Goal: Task Accomplishment & Management: Complete application form

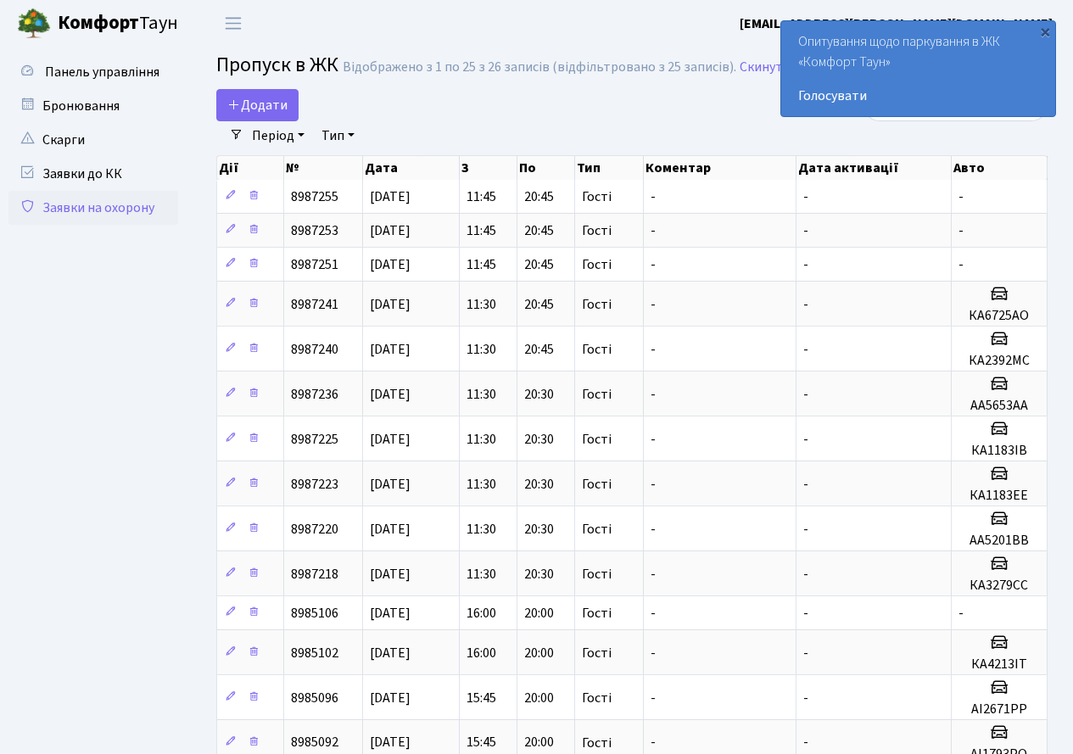
select select "25"
click at [263, 102] on span "Додати" at bounding box center [257, 105] width 60 height 19
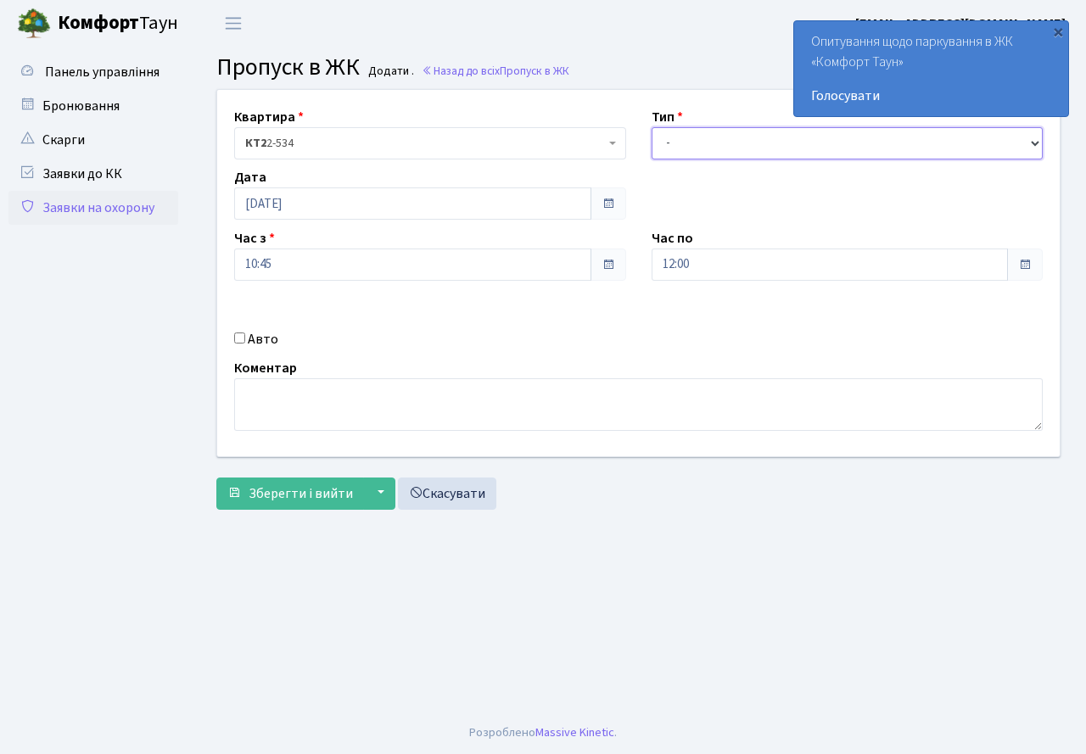
drag, startPoint x: 693, startPoint y: 147, endPoint x: 695, endPoint y: 159, distance: 12.0
click at [694, 151] on select "- Доставка Таксі Гості Сервіс" at bounding box center [848, 143] width 392 height 32
select select "3"
click at [652, 127] on select "- Доставка Таксі Гості Сервіс" at bounding box center [848, 143] width 392 height 32
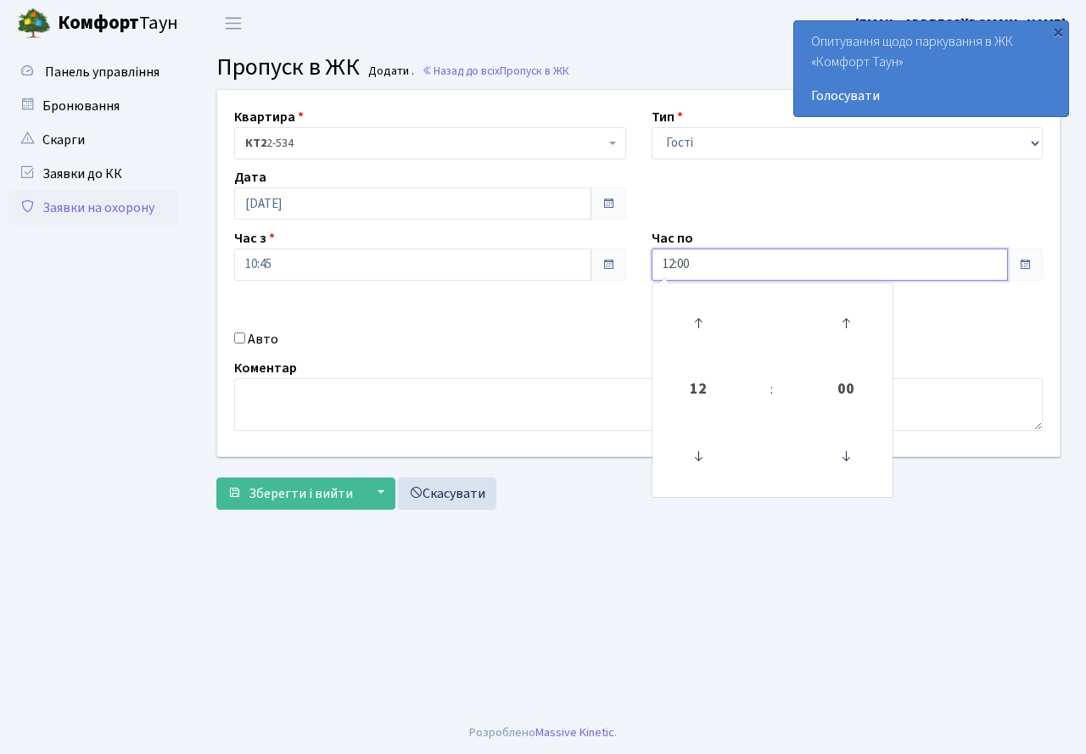
click at [742, 269] on input "12:00" at bounding box center [830, 265] width 357 height 32
click at [692, 308] on icon at bounding box center [698, 323] width 46 height 46
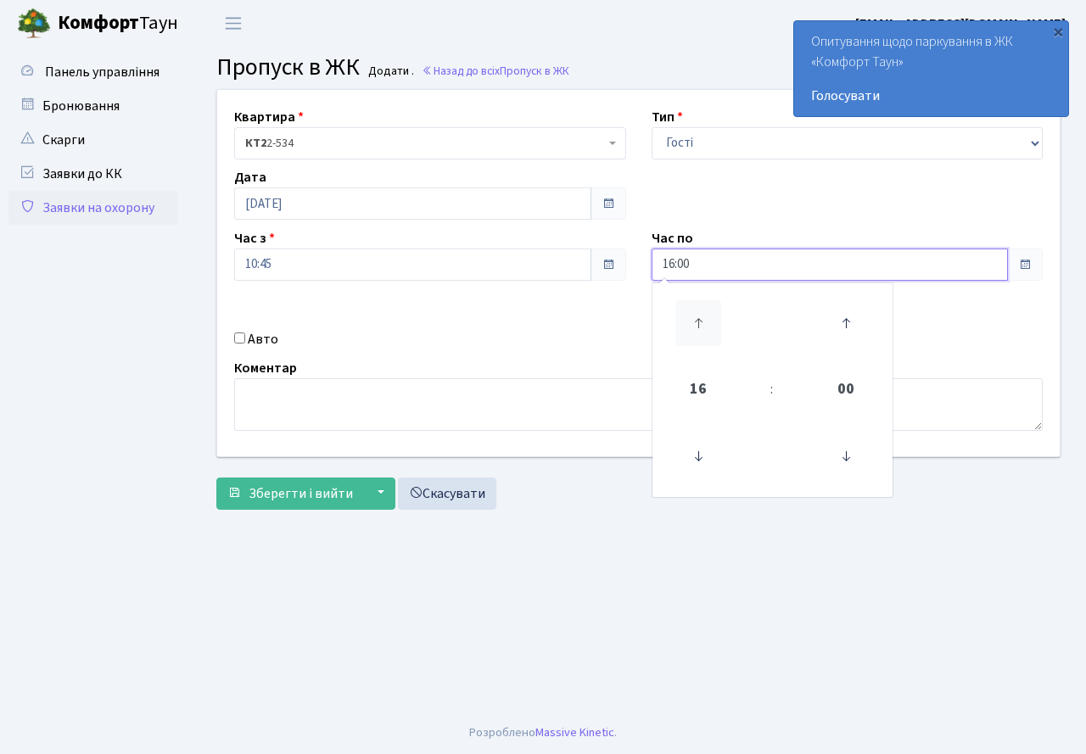
click at [692, 308] on icon at bounding box center [698, 323] width 46 height 46
type input "20:00"
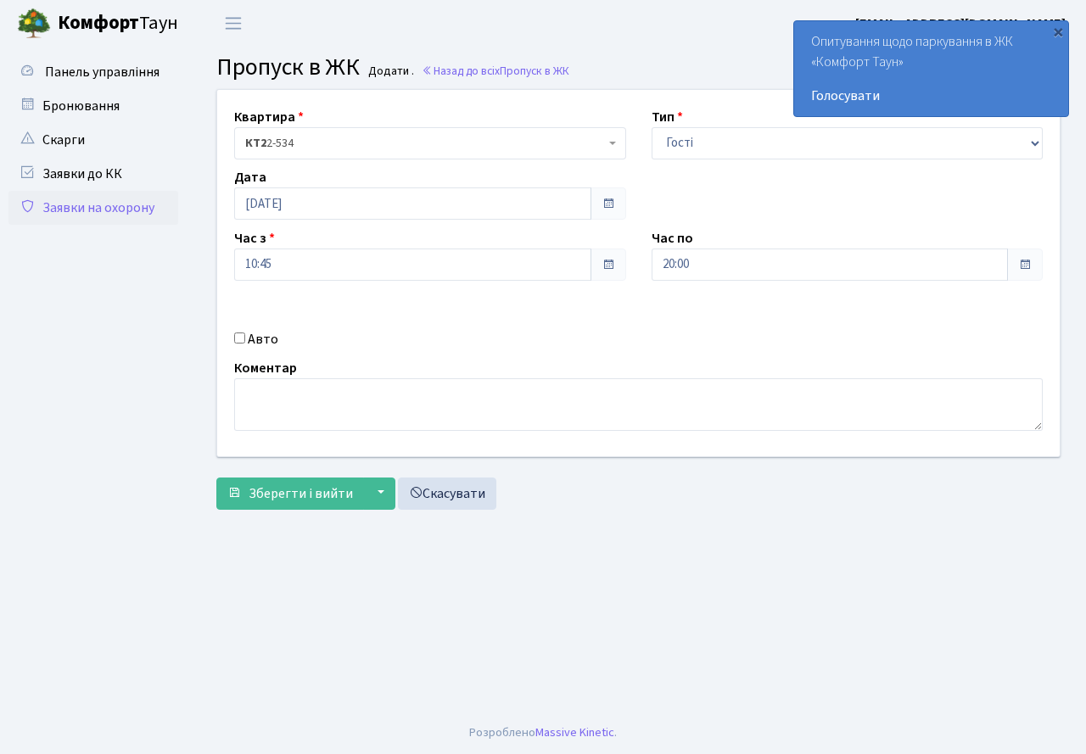
click at [348, 347] on div "Авто" at bounding box center [429, 339] width 417 height 20
click at [243, 339] on input "Авто" at bounding box center [239, 338] width 11 height 11
checkbox input "true"
type input "КА0466НО"
click at [298, 489] on span "Зберегти і вийти" at bounding box center [301, 494] width 104 height 19
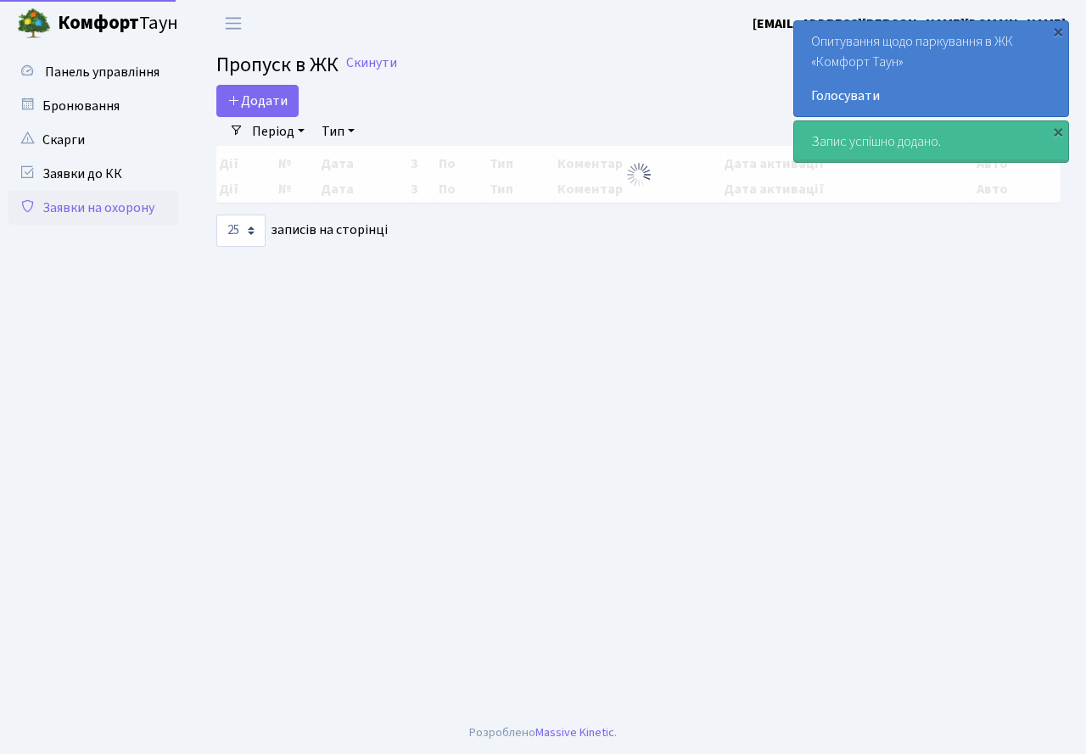
select select "25"
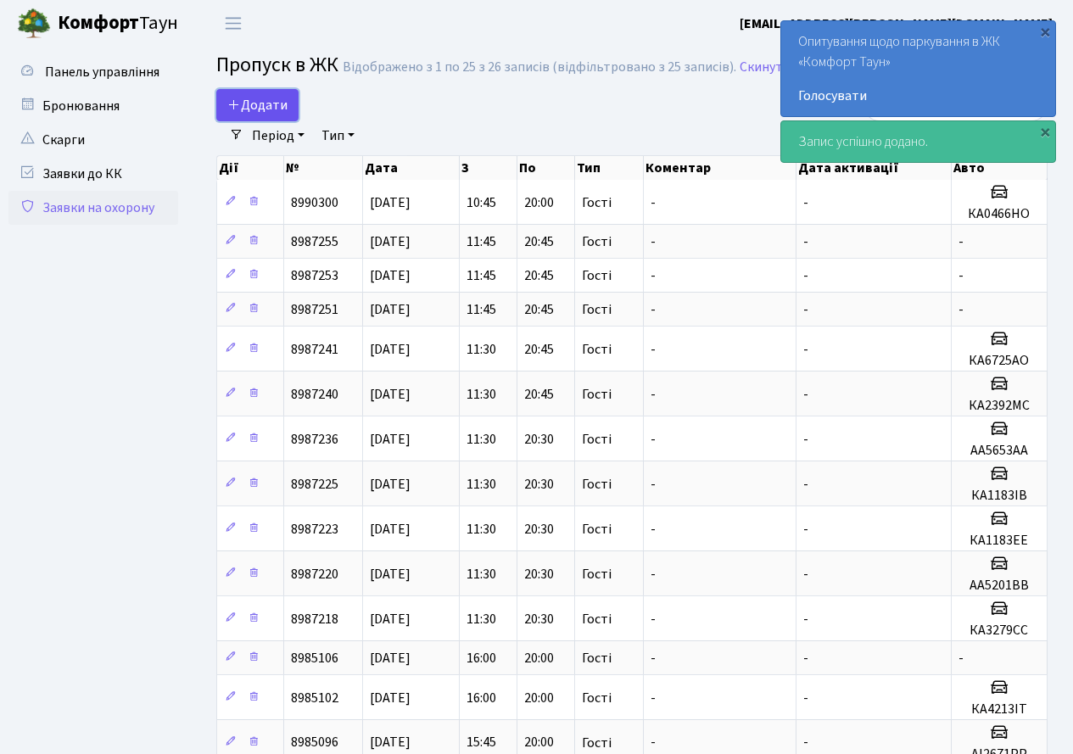
click at [277, 97] on span "Додати" at bounding box center [257, 105] width 60 height 19
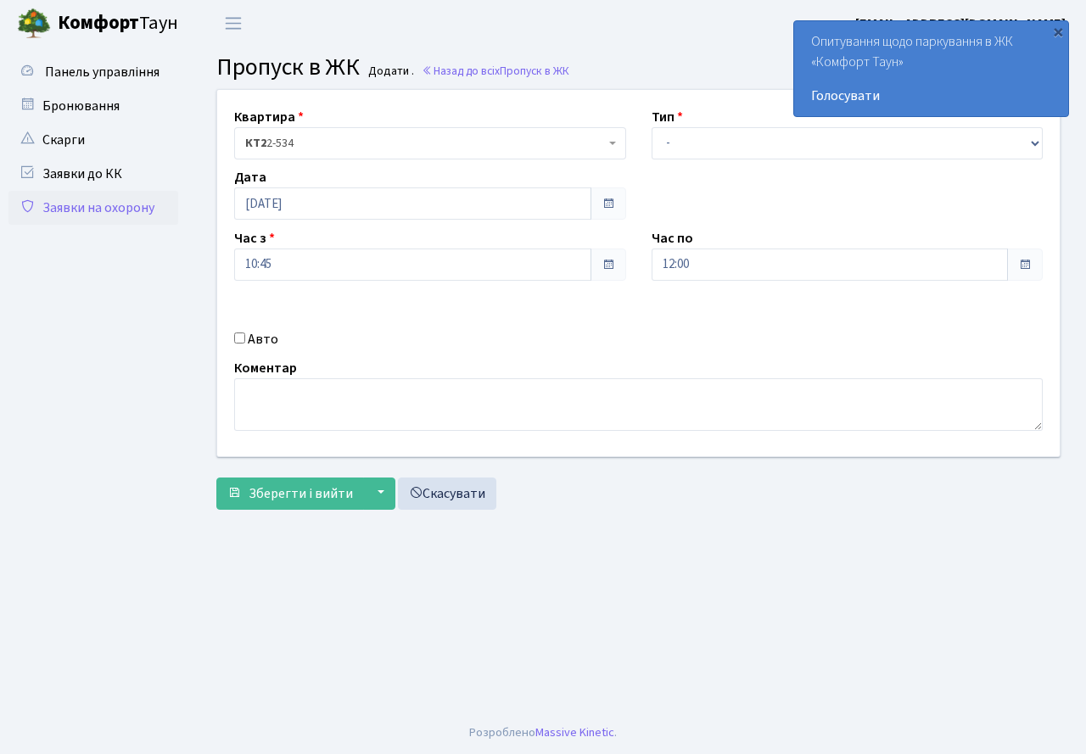
click at [701, 123] on div "Тип - Доставка Таксі Гості Сервіс" at bounding box center [847, 133] width 417 height 53
click at [692, 153] on select "- Доставка Таксі Гості Сервіс" at bounding box center [848, 143] width 392 height 32
select select "3"
click at [652, 127] on select "- Доставка Таксі Гості Сервіс" at bounding box center [848, 143] width 392 height 32
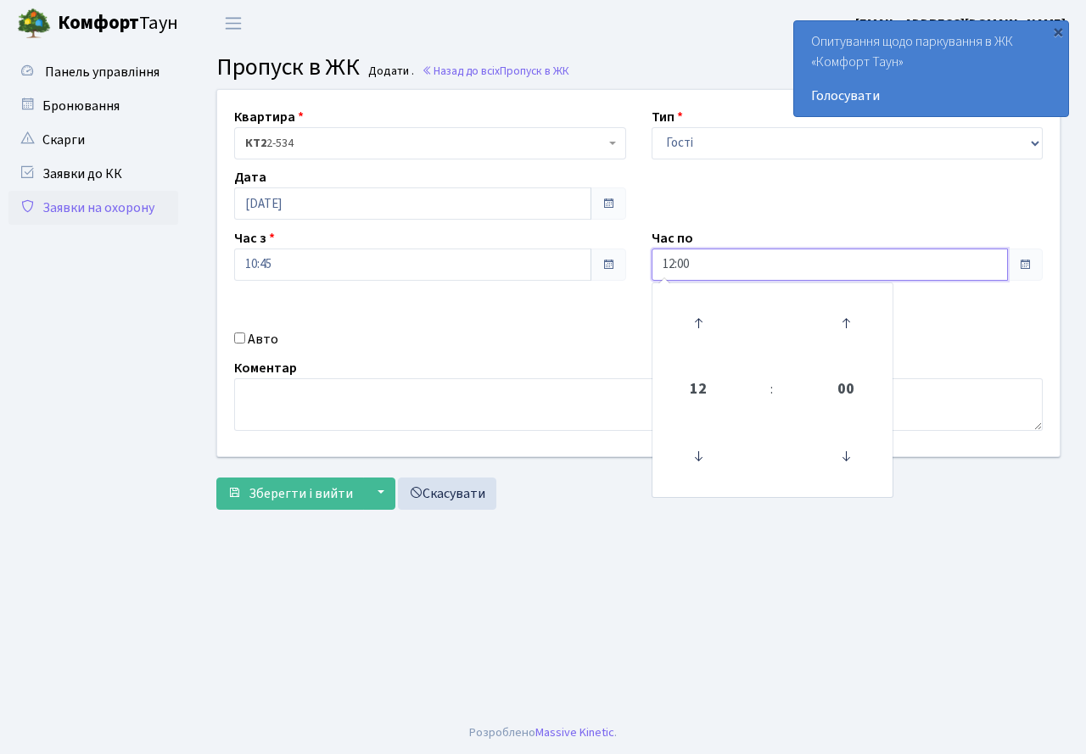
drag, startPoint x: 702, startPoint y: 253, endPoint x: 691, endPoint y: 303, distance: 51.3
click at [702, 257] on input "12:00" at bounding box center [830, 265] width 357 height 32
click at [691, 305] on icon at bounding box center [698, 323] width 46 height 46
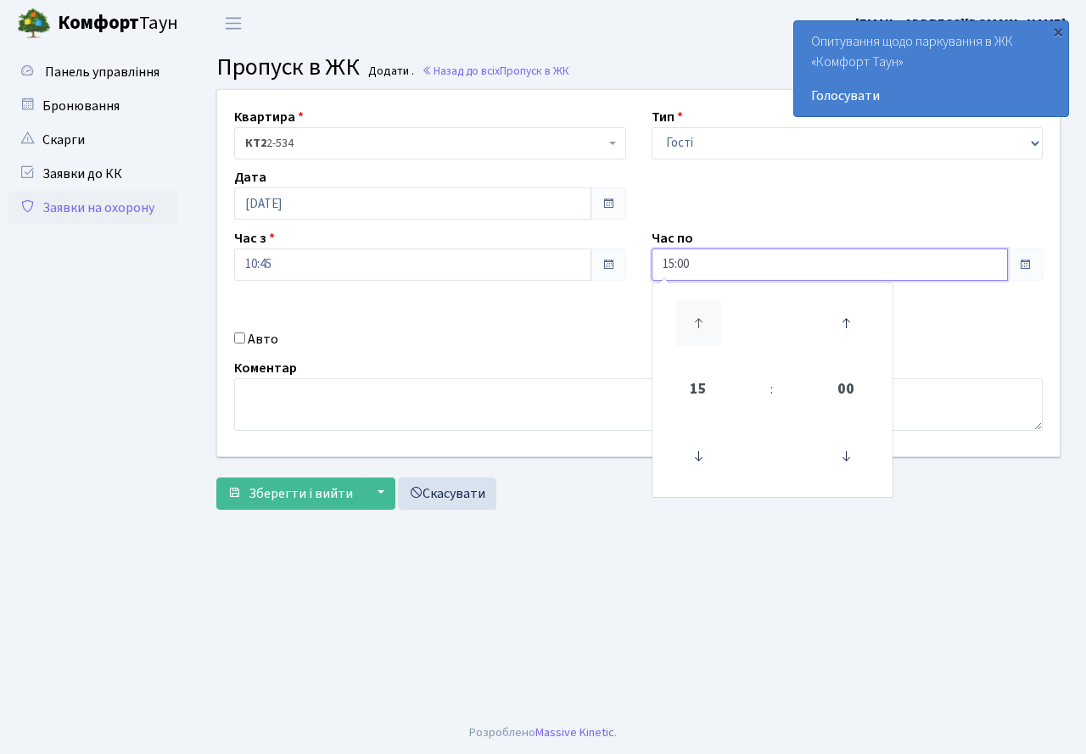
click at [691, 305] on icon at bounding box center [698, 323] width 46 height 46
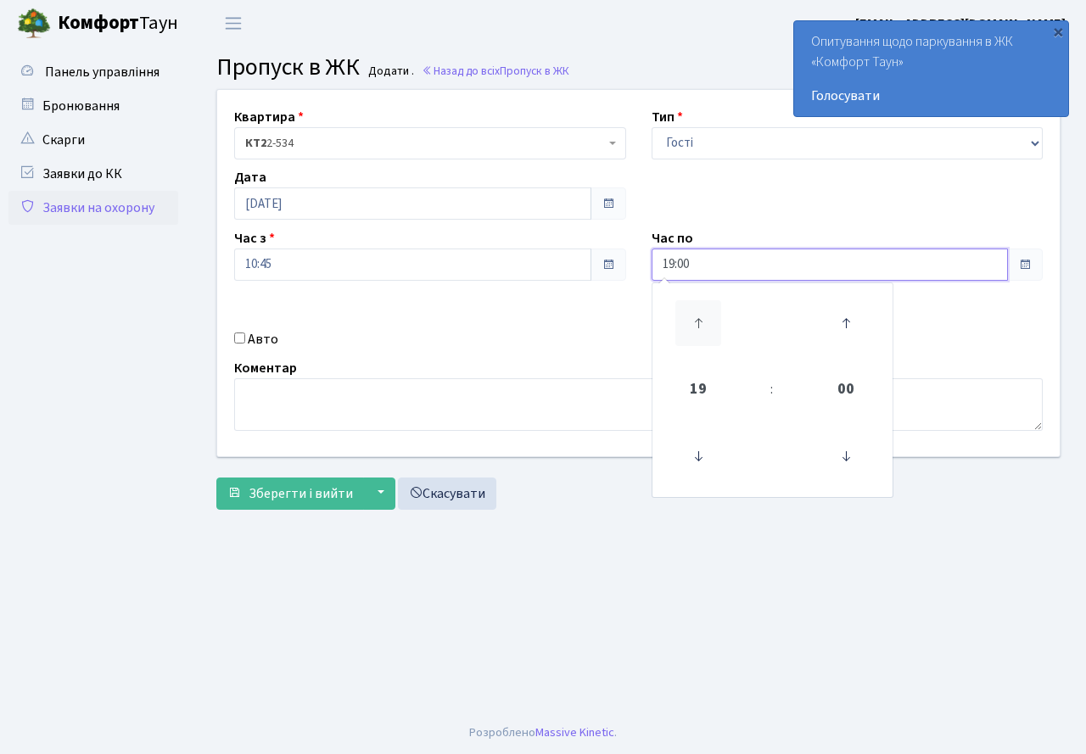
type input "20:00"
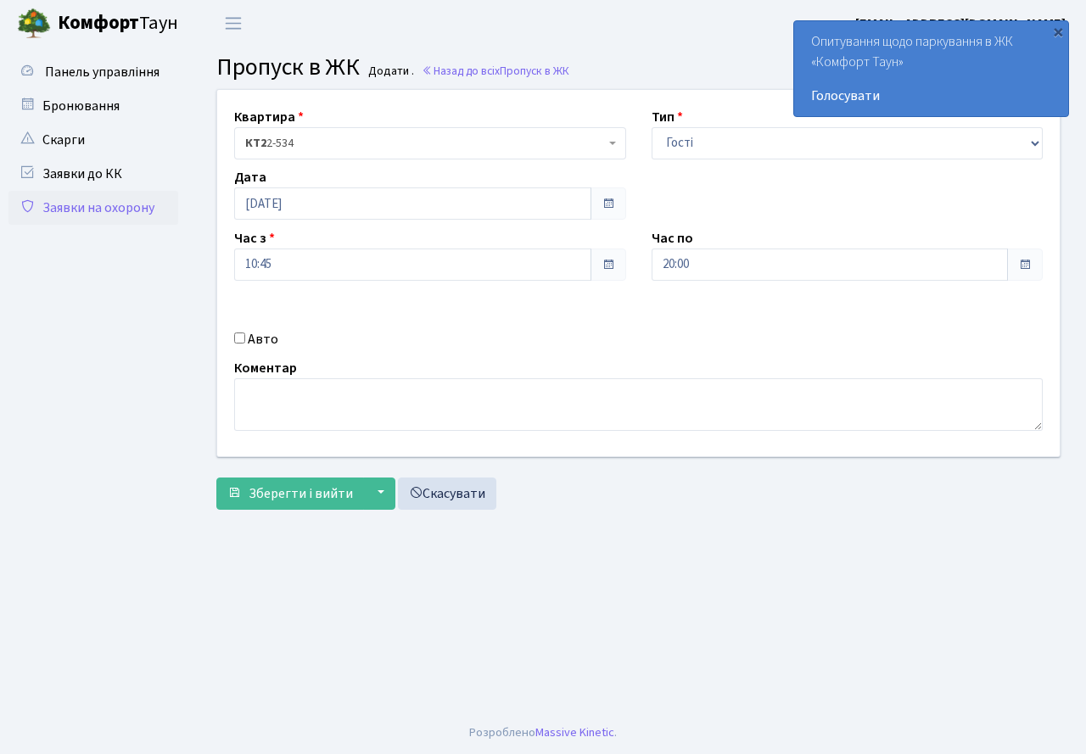
click at [606, 330] on div "Авто" at bounding box center [429, 339] width 417 height 20
click at [234, 343] on input "Авто" at bounding box center [239, 338] width 11 height 11
checkbox input "true"
type input "АА2049ІВ"
click at [306, 490] on span "Зберегти і вийти" at bounding box center [301, 494] width 104 height 19
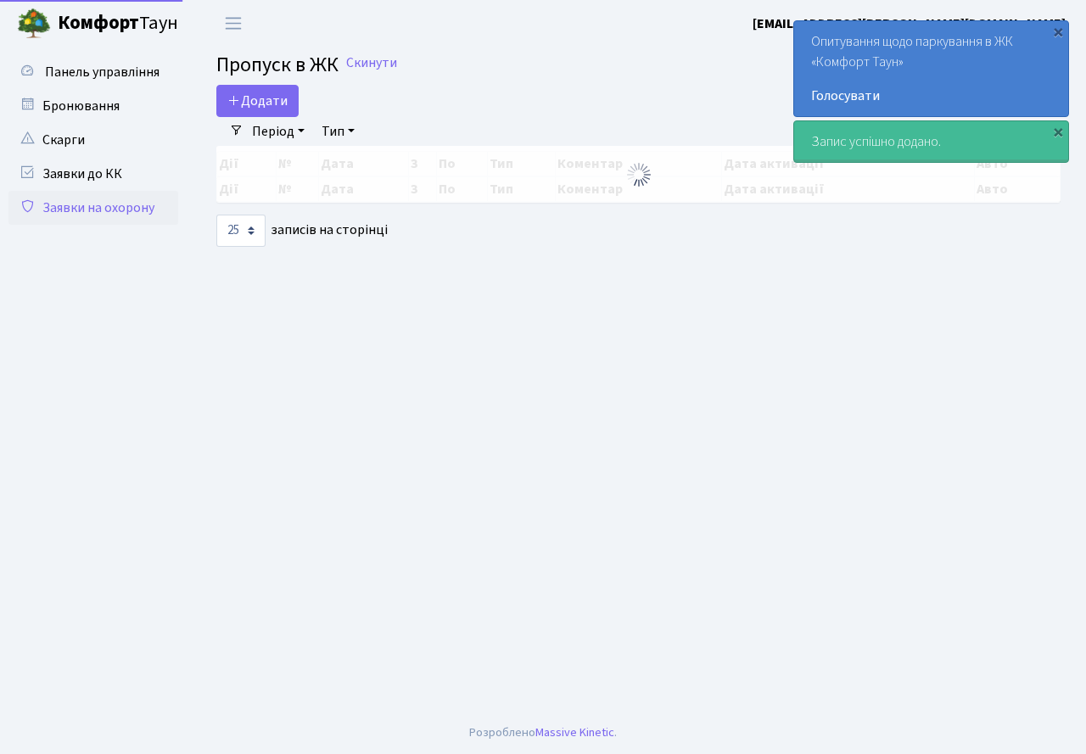
select select "25"
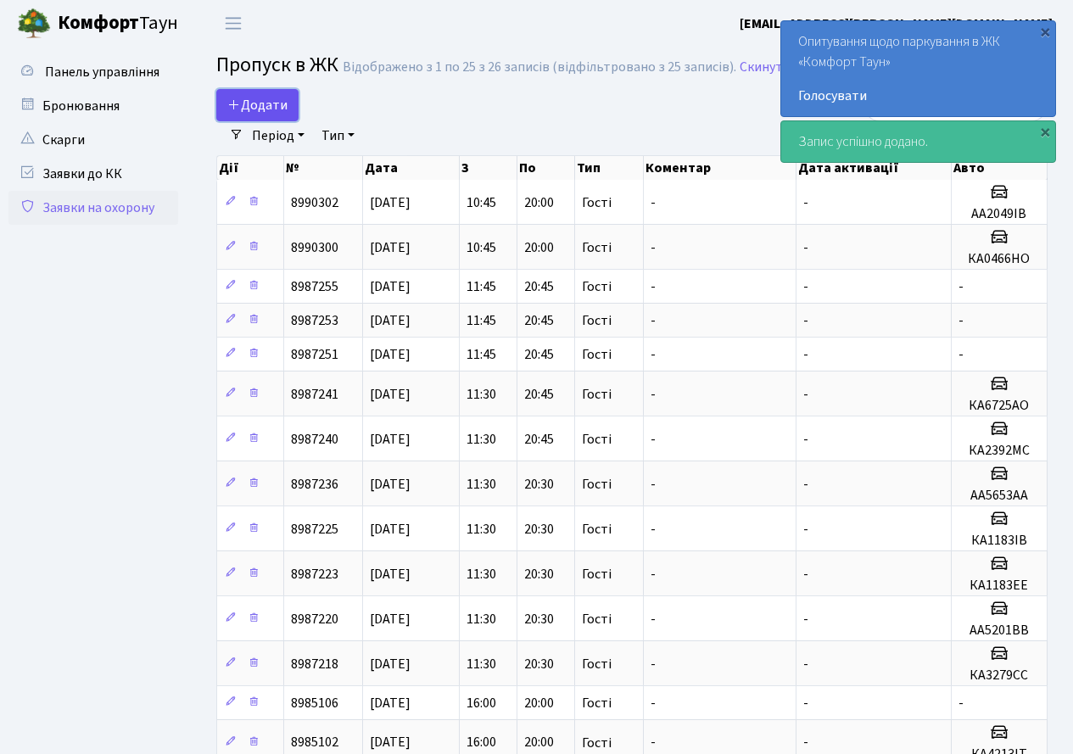
click at [255, 104] on span "Додати" at bounding box center [257, 105] width 60 height 19
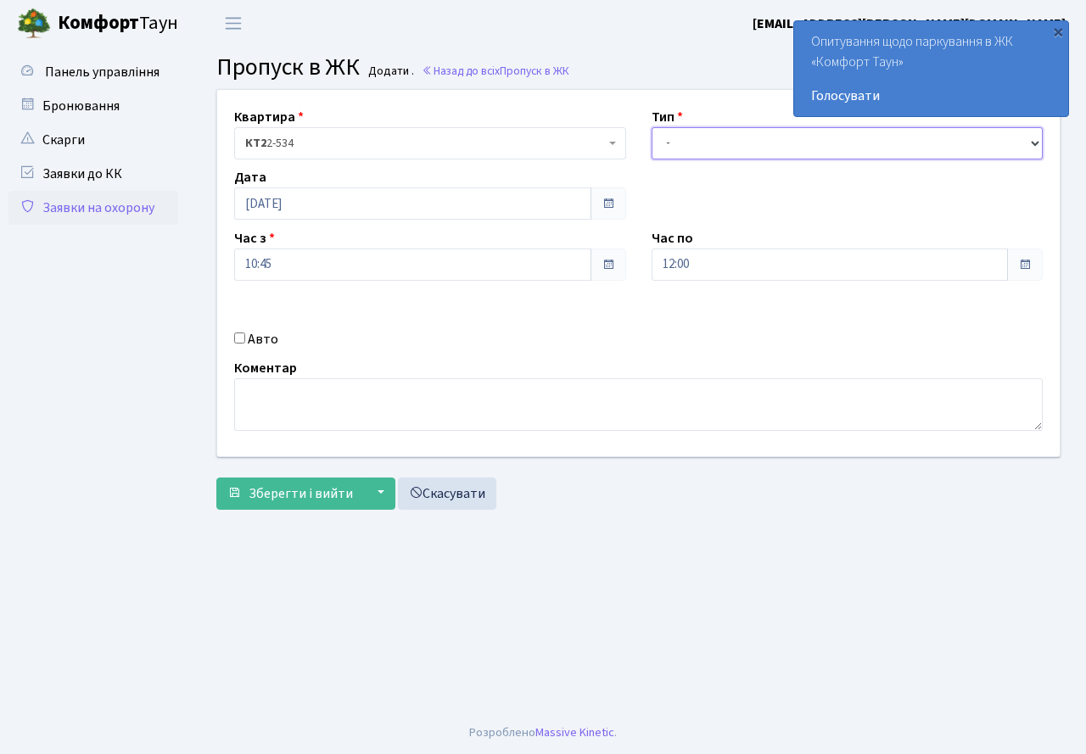
drag, startPoint x: 692, startPoint y: 145, endPoint x: 689, endPoint y: 159, distance: 13.8
click at [692, 145] on select "- Доставка Таксі Гості Сервіс" at bounding box center [848, 143] width 392 height 32
select select "3"
click at [652, 127] on select "- Доставка Таксі Гості Сервіс" at bounding box center [848, 143] width 392 height 32
click at [706, 268] on input "12:00" at bounding box center [830, 265] width 357 height 32
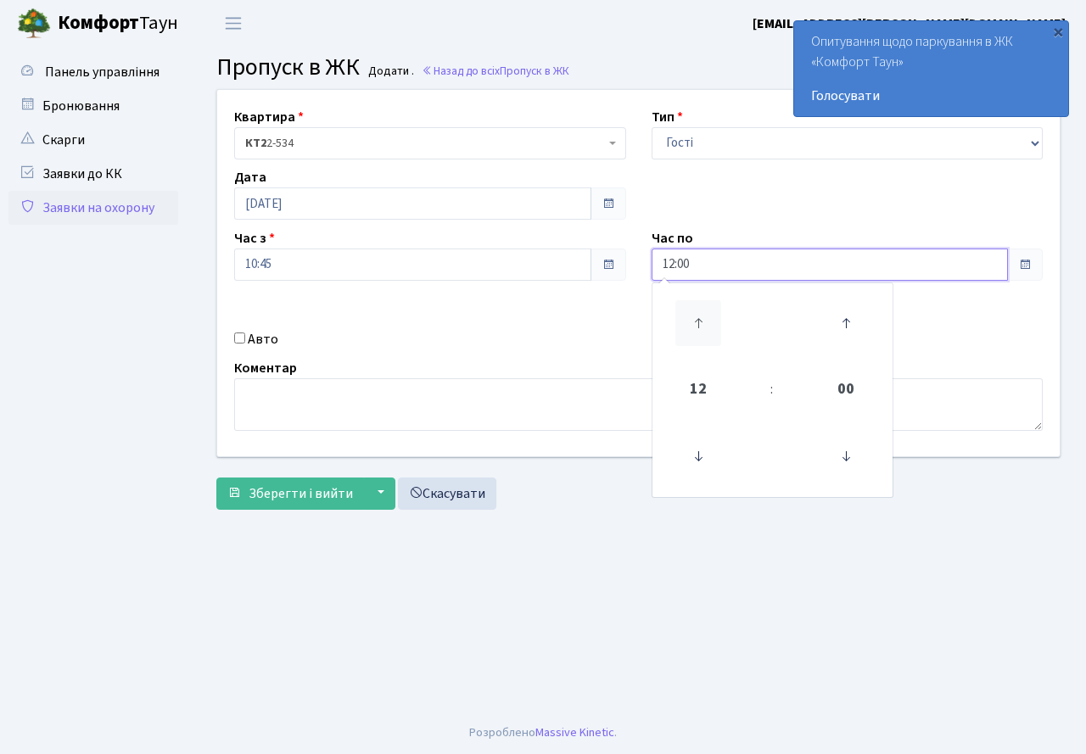
click at [694, 308] on icon at bounding box center [698, 323] width 46 height 46
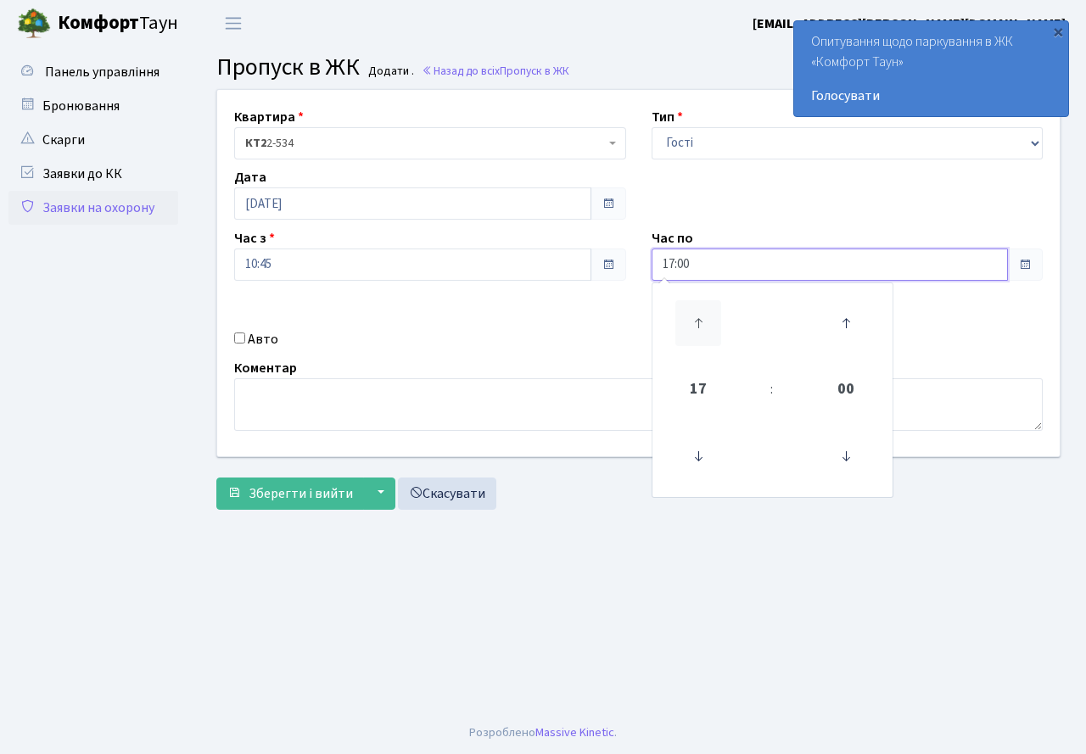
click at [694, 308] on icon at bounding box center [698, 323] width 46 height 46
type input "20:00"
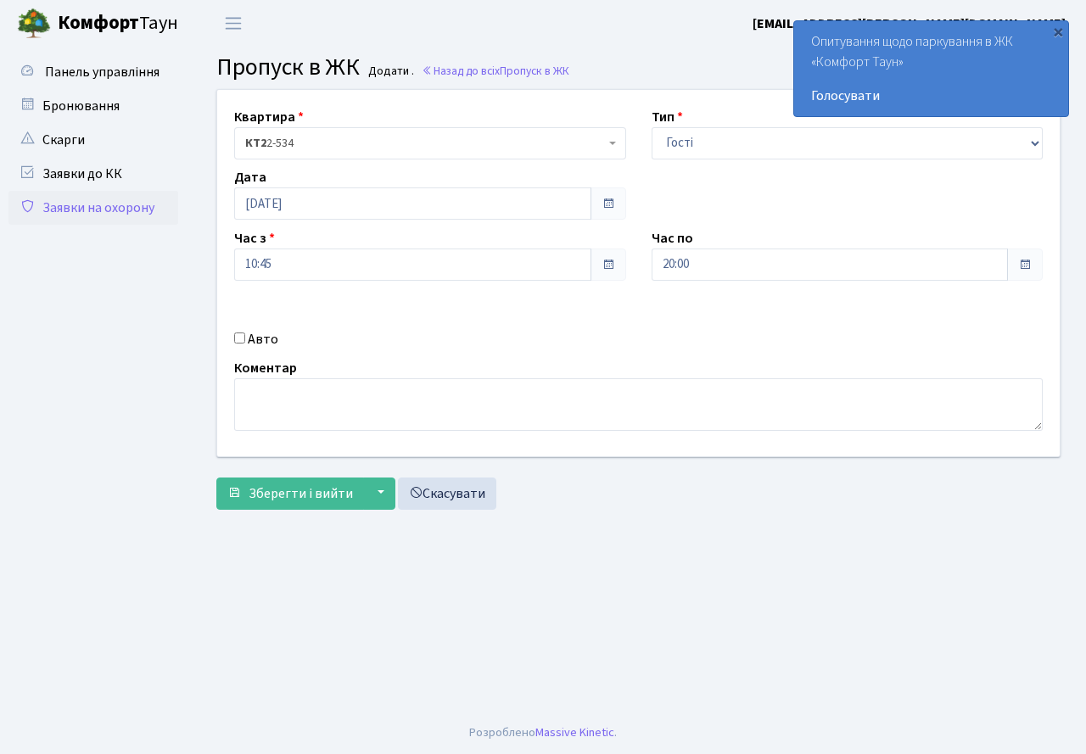
click at [551, 321] on div "Квартира <b>КТ2</b>&nbsp;&nbsp;&nbsp;2-534 КТ2 2-534 Тип - Доставка Таксі Гості…" at bounding box center [638, 273] width 868 height 367
click at [243, 339] on input "Авто" at bounding box center [239, 338] width 11 height 11
checkbox input "true"
type input "АІ3197РС"
click at [292, 493] on span "Зберегти і вийти" at bounding box center [301, 494] width 104 height 19
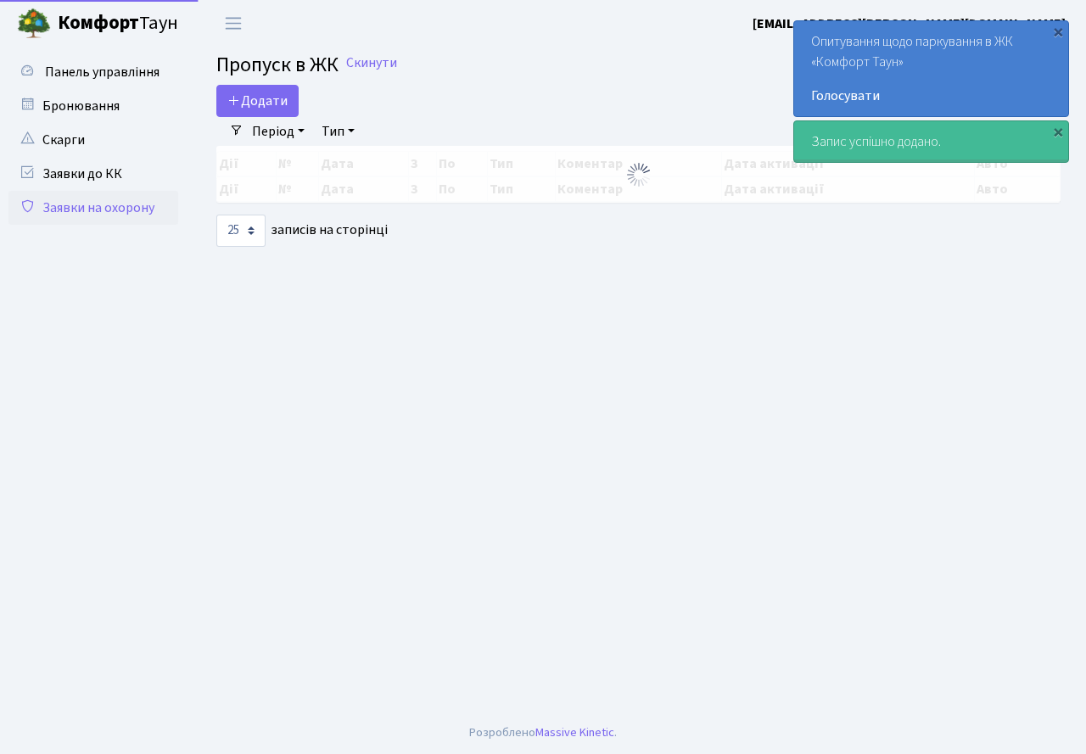
select select "25"
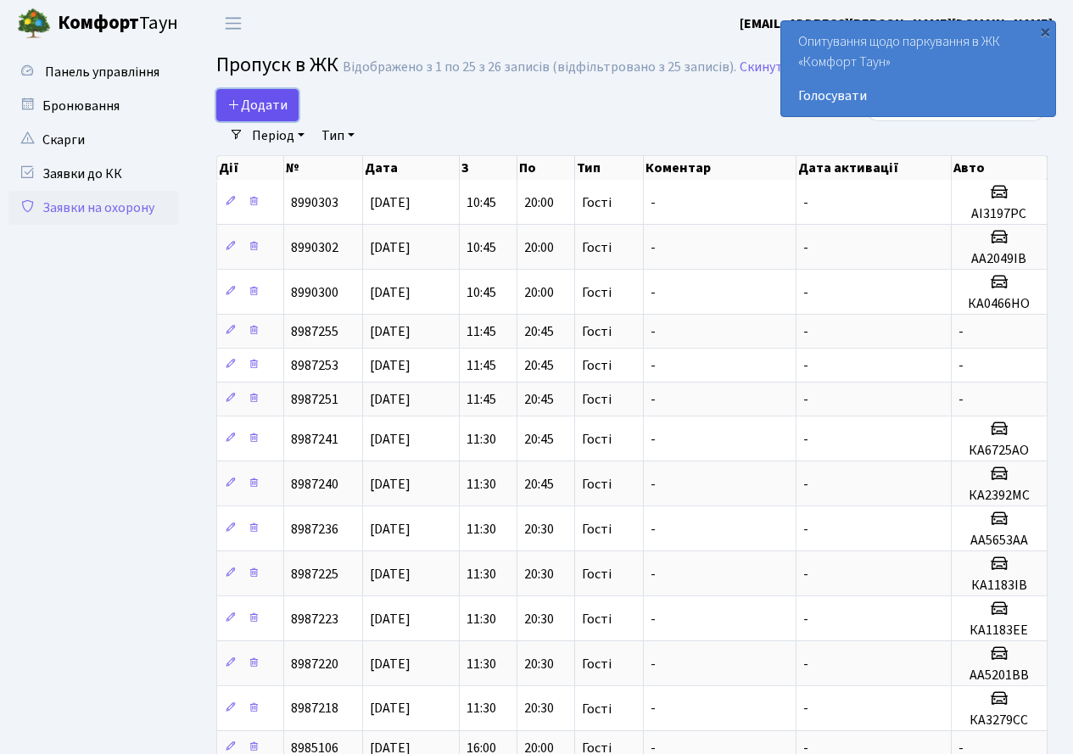
click at [262, 99] on span "Додати" at bounding box center [257, 105] width 60 height 19
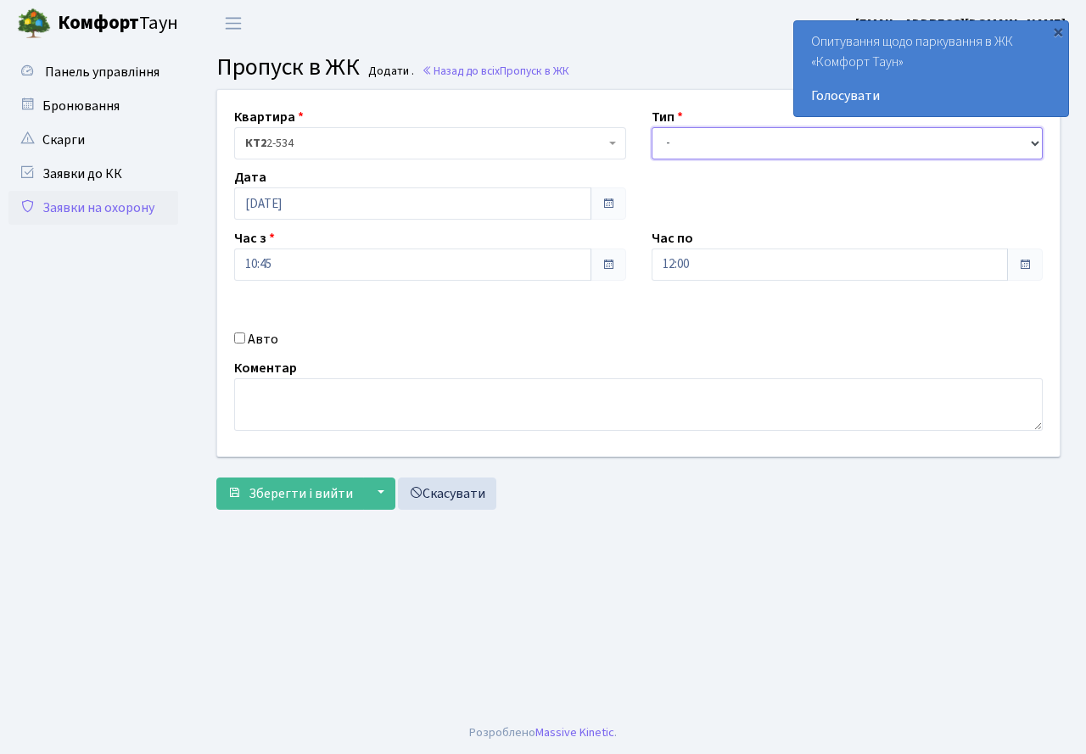
click at [693, 136] on select "- Доставка Таксі Гості Сервіс" at bounding box center [848, 143] width 392 height 32
select select "3"
click at [652, 127] on select "- Доставка Таксі Гості Сервіс" at bounding box center [848, 143] width 392 height 32
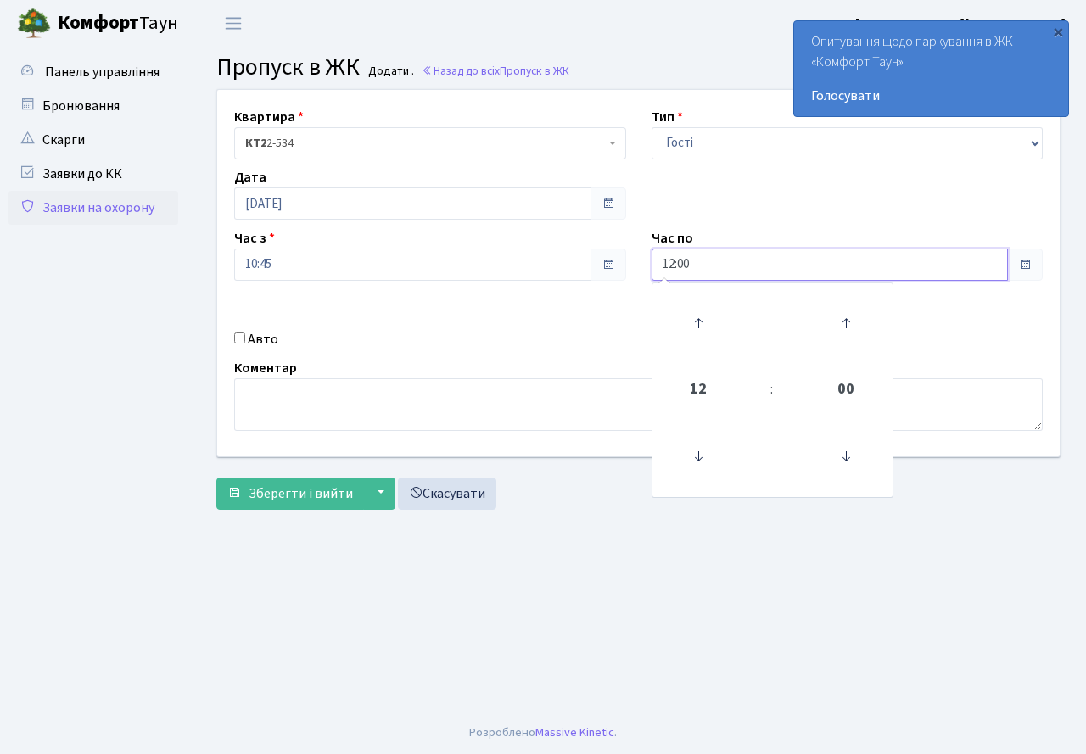
click at [700, 260] on input "12:00" at bounding box center [830, 265] width 357 height 32
click at [697, 311] on icon at bounding box center [698, 323] width 46 height 46
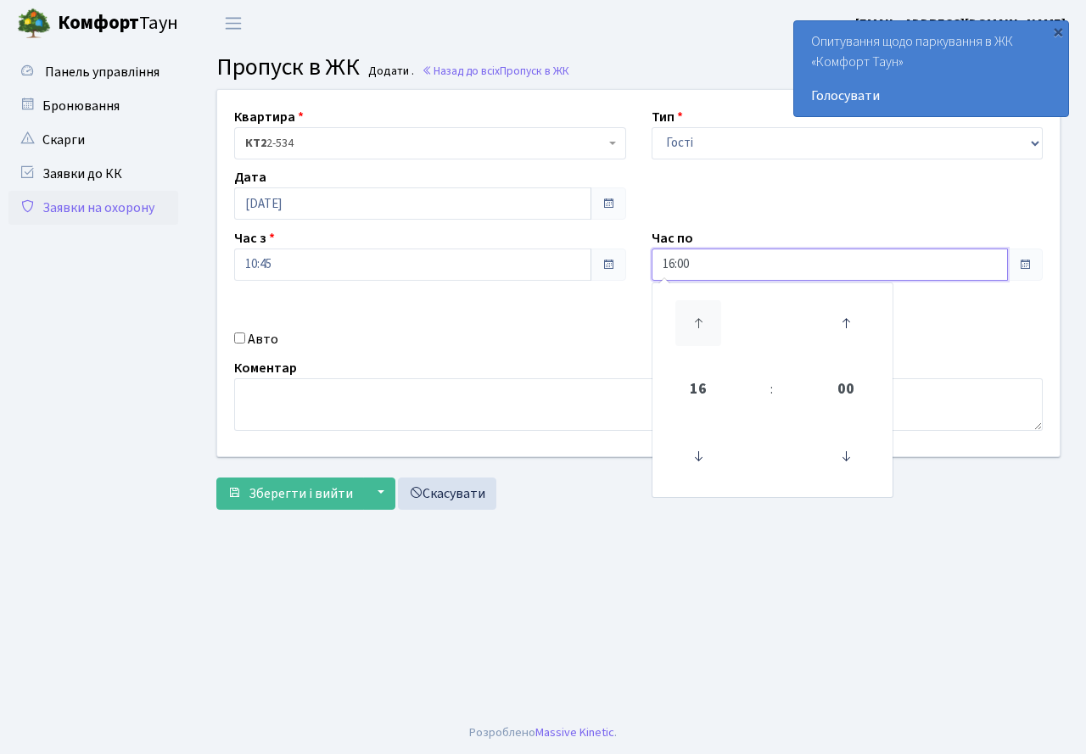
click at [697, 311] on icon at bounding box center [698, 323] width 46 height 46
type input "20:00"
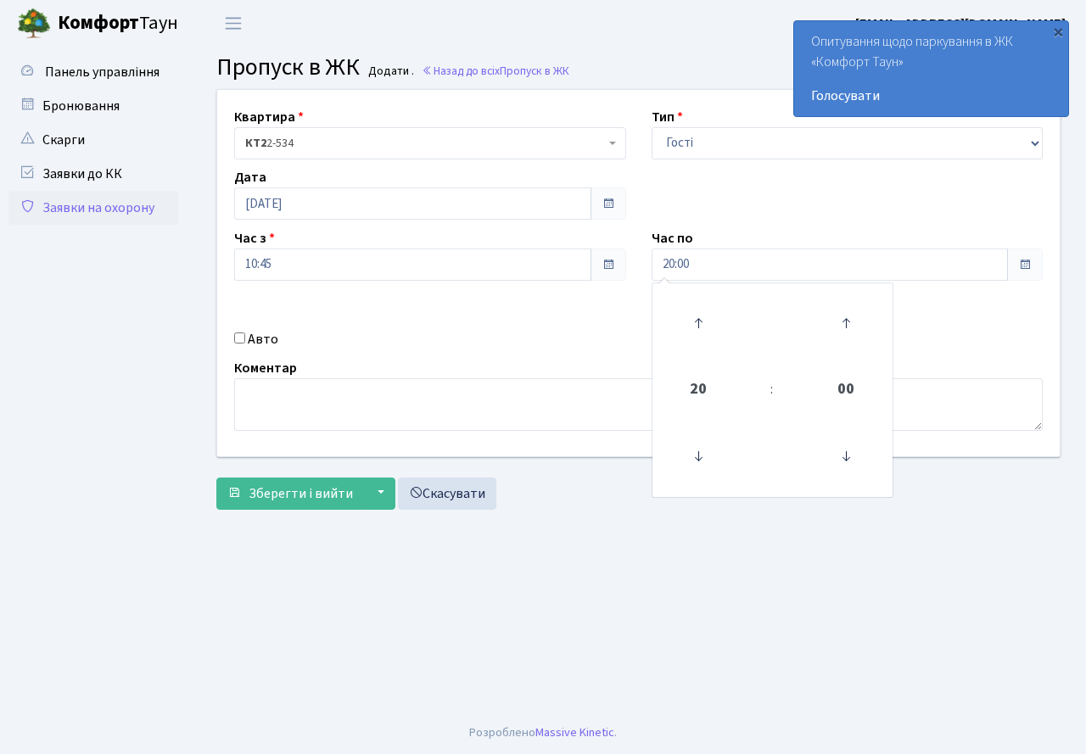
click at [477, 358] on div "Коментар" at bounding box center [638, 394] width 834 height 73
click at [237, 335] on input "Авто" at bounding box center [239, 338] width 11 height 11
checkbox input "true"
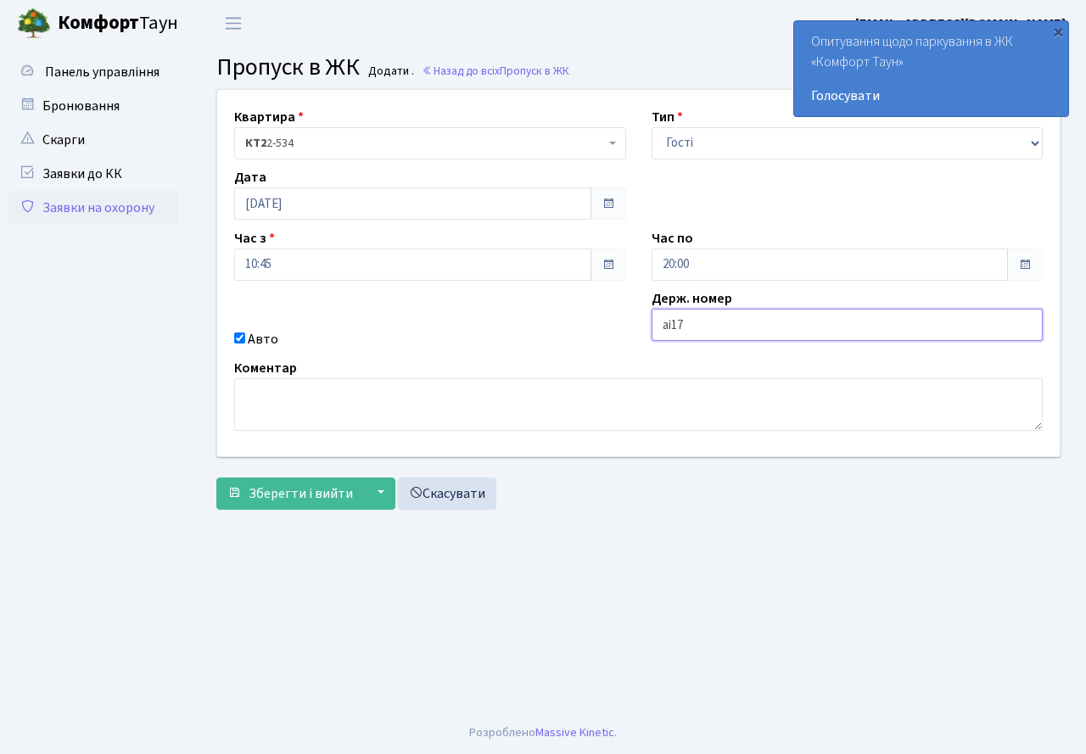
type input "АІ1793РО"
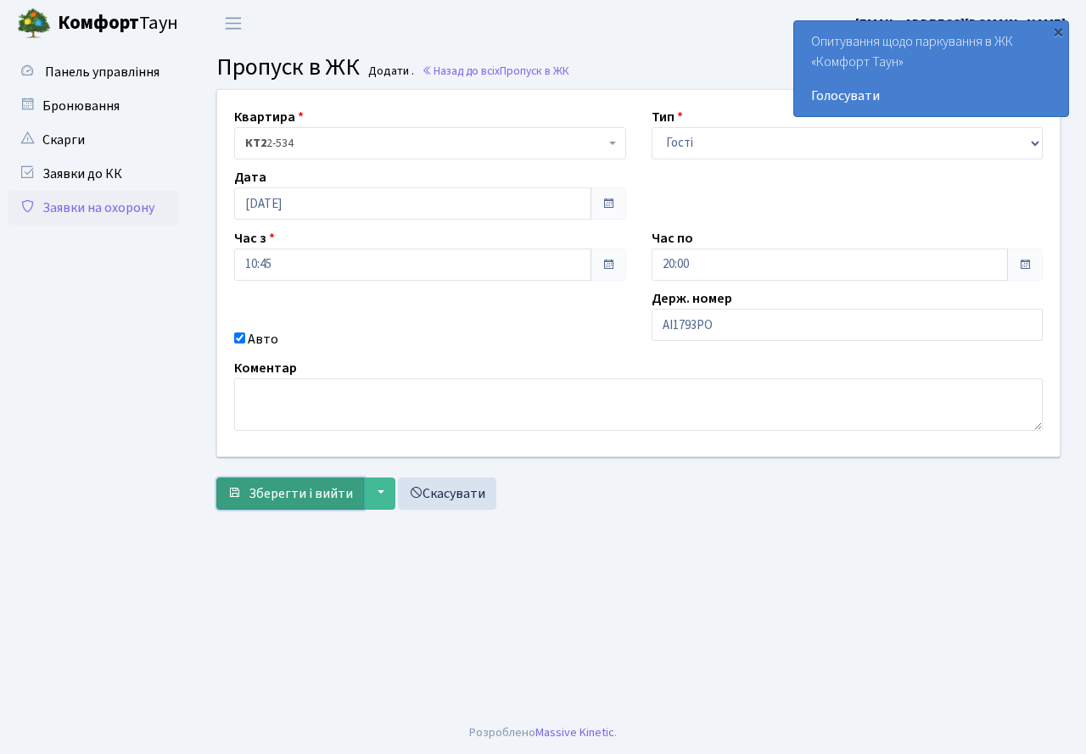
click at [312, 489] on span "Зберегти і вийти" at bounding box center [301, 494] width 104 height 19
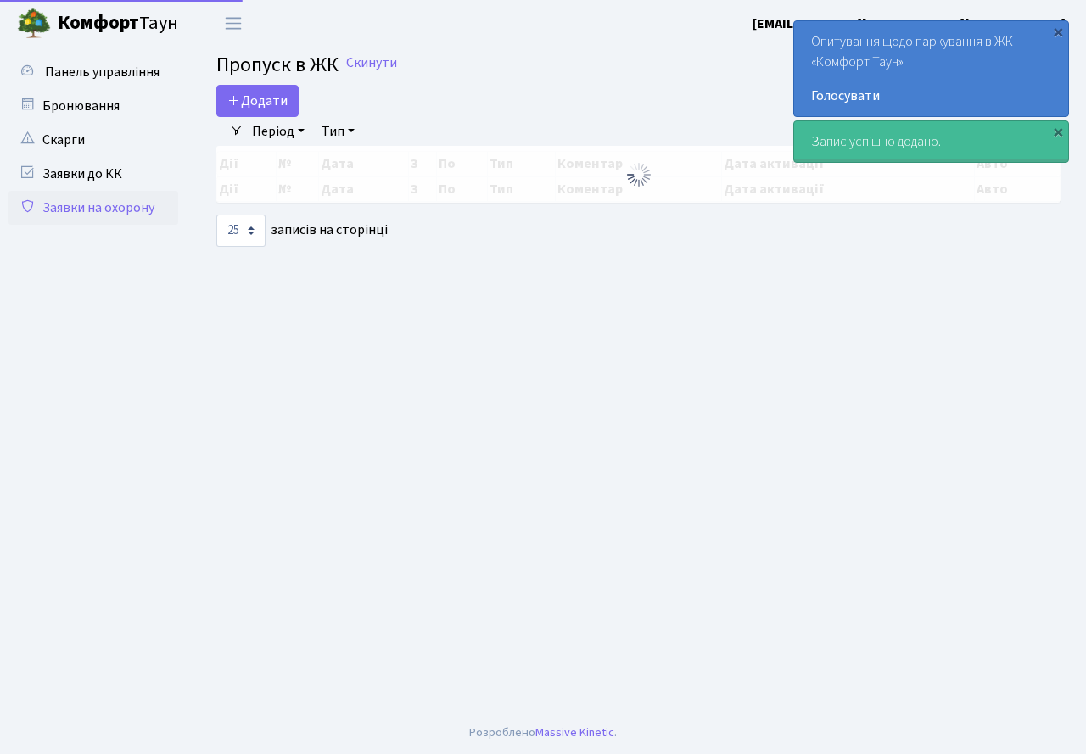
select select "25"
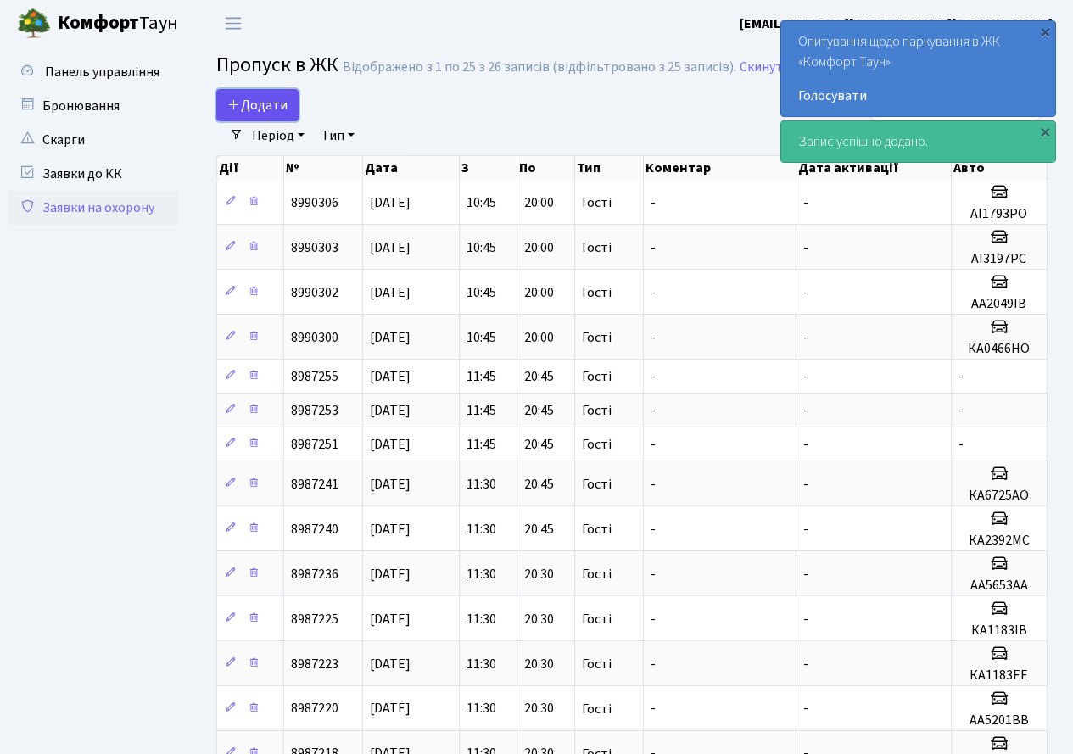
click at [249, 98] on span "Додати" at bounding box center [257, 105] width 60 height 19
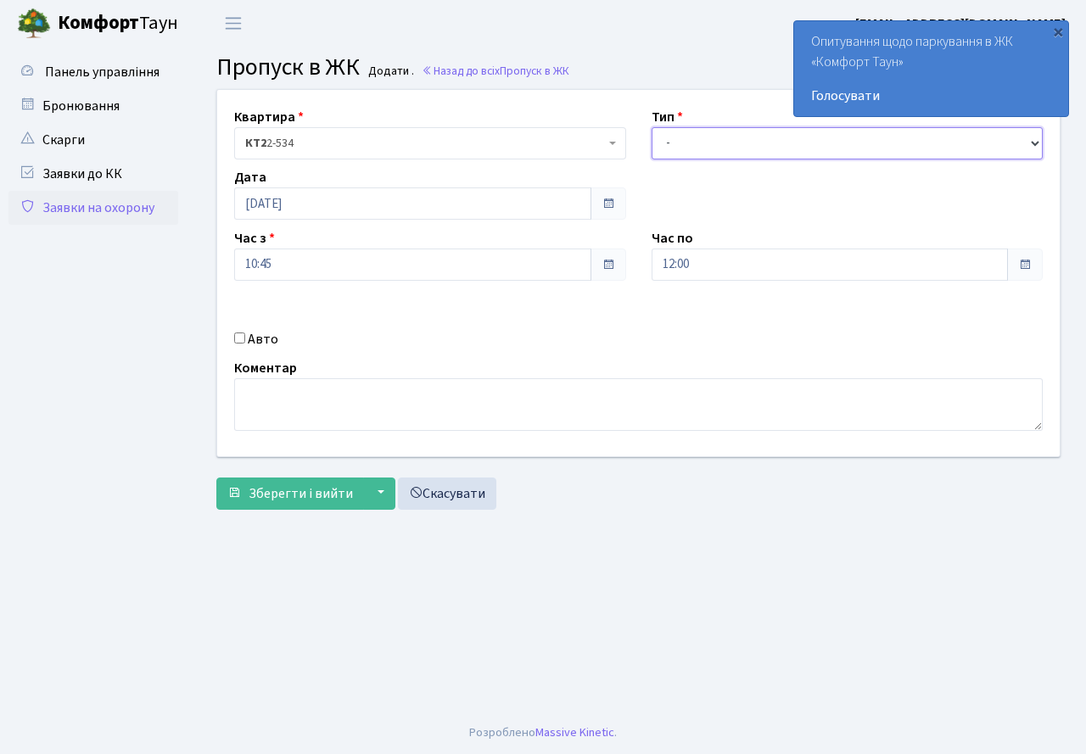
click at [683, 154] on select "- Доставка Таксі Гості Сервіс" at bounding box center [848, 143] width 392 height 32
select select "3"
click at [652, 127] on select "- Доставка Таксі Гості Сервіс" at bounding box center [848, 143] width 392 height 32
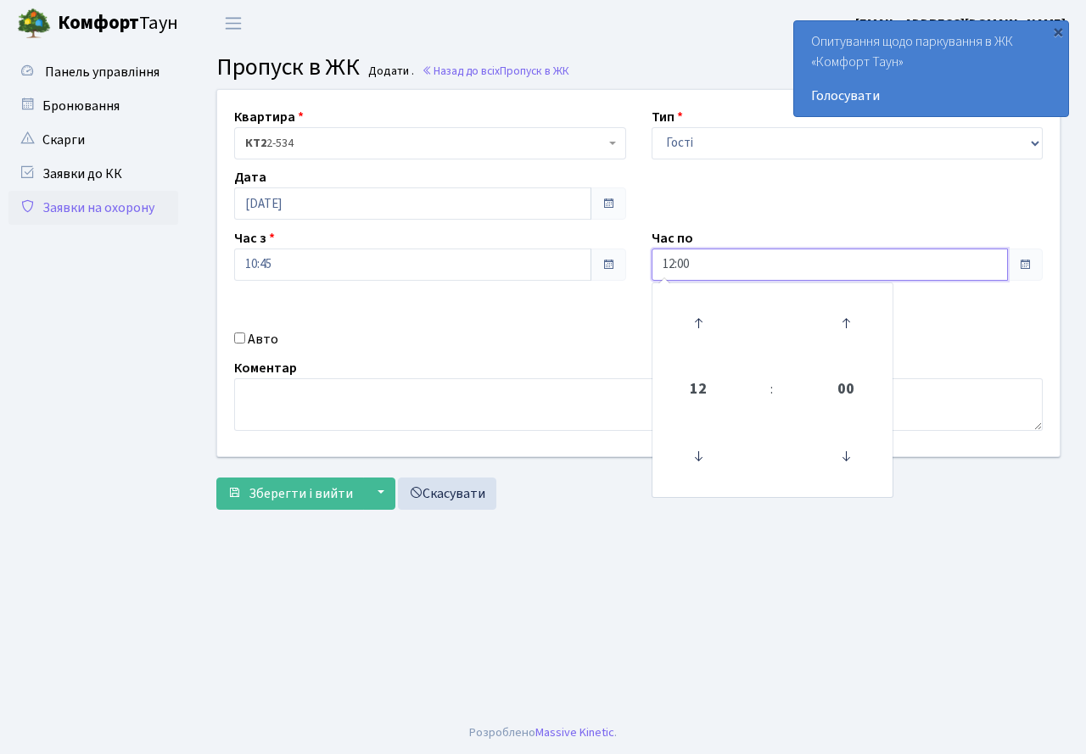
click at [707, 272] on input "12:00" at bounding box center [830, 265] width 357 height 32
click at [702, 324] on icon at bounding box center [698, 323] width 46 height 46
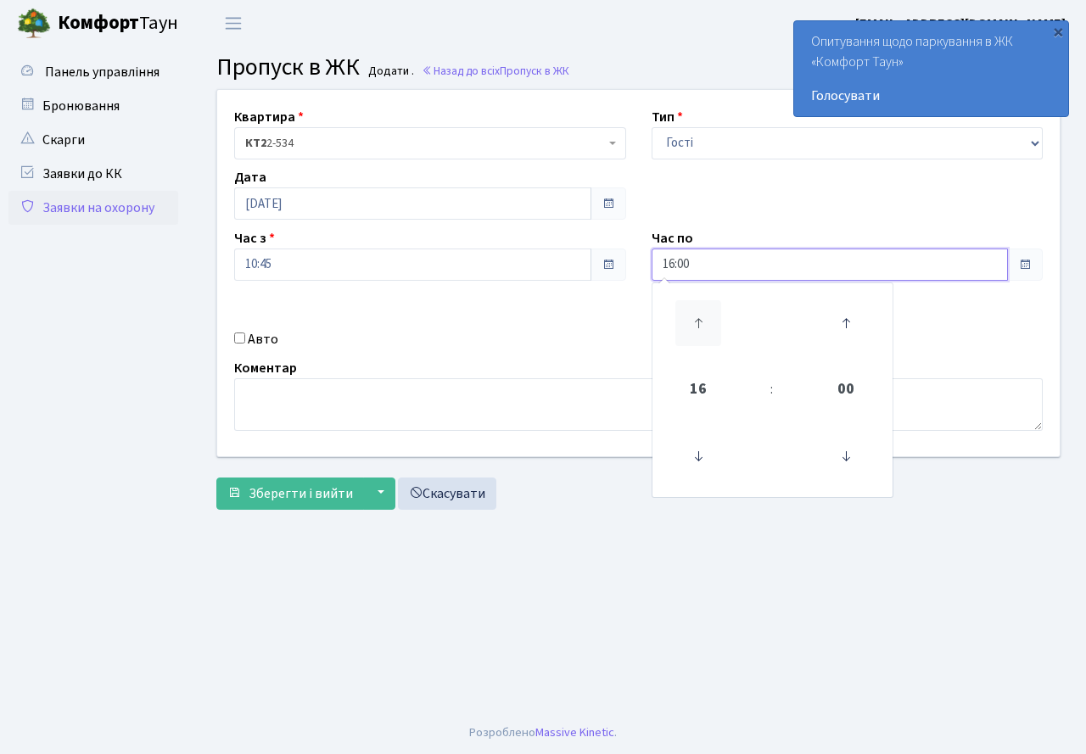
click at [702, 324] on icon at bounding box center [698, 323] width 46 height 46
type input "20:00"
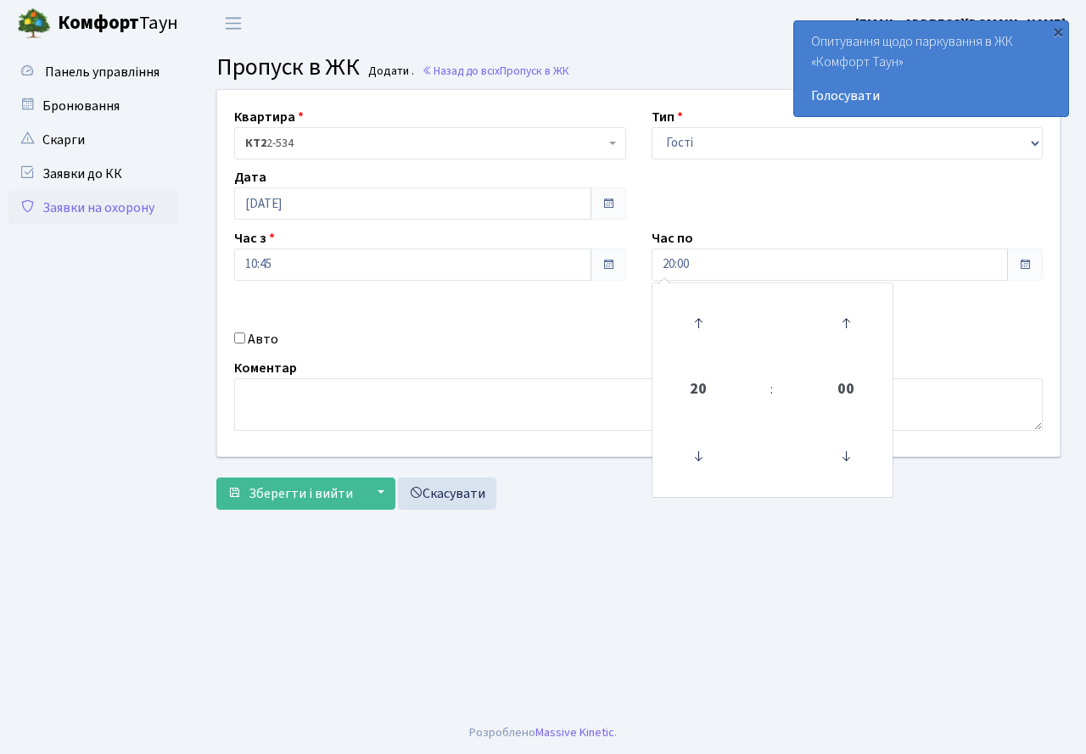
click at [613, 333] on div "Авто" at bounding box center [429, 339] width 417 height 20
click at [241, 341] on input "Авто" at bounding box center [239, 338] width 11 height 11
checkbox input "true"
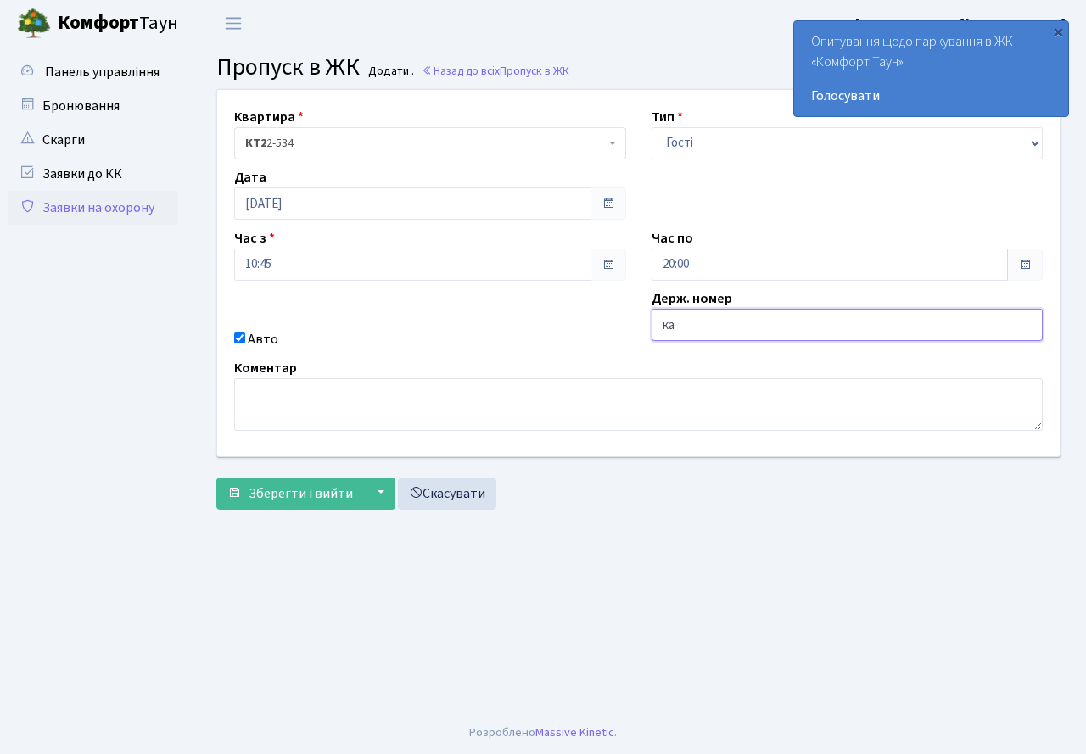
type input "КА3279СС"
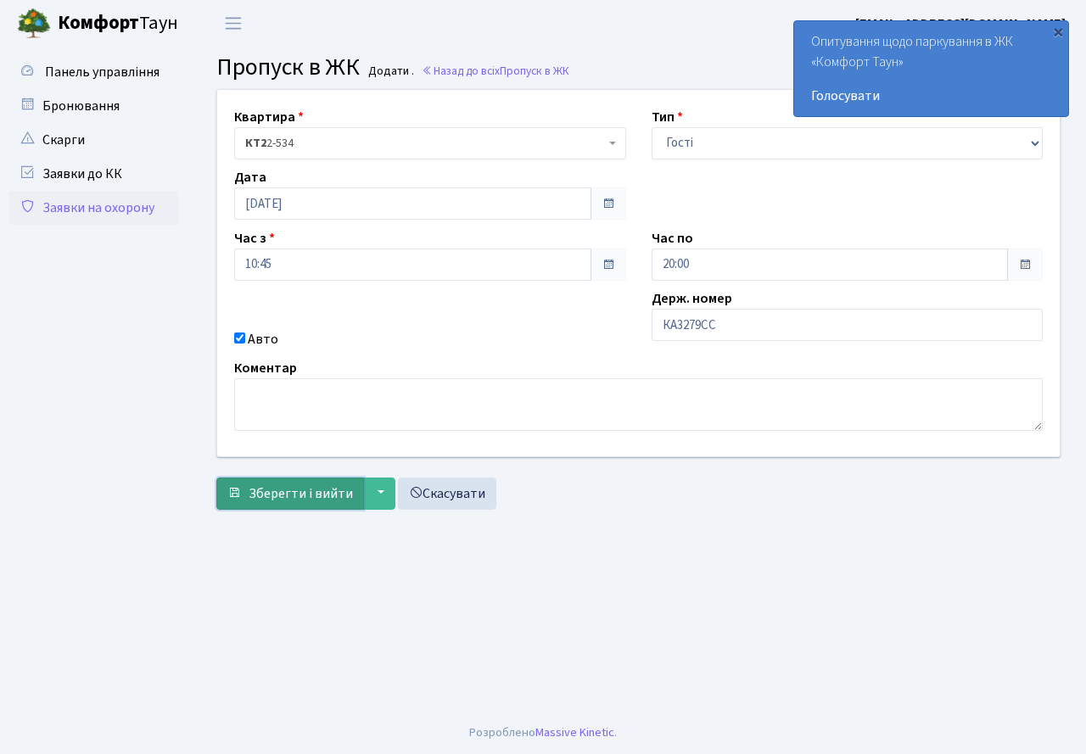
click at [284, 488] on span "Зберегти і вийти" at bounding box center [301, 494] width 104 height 19
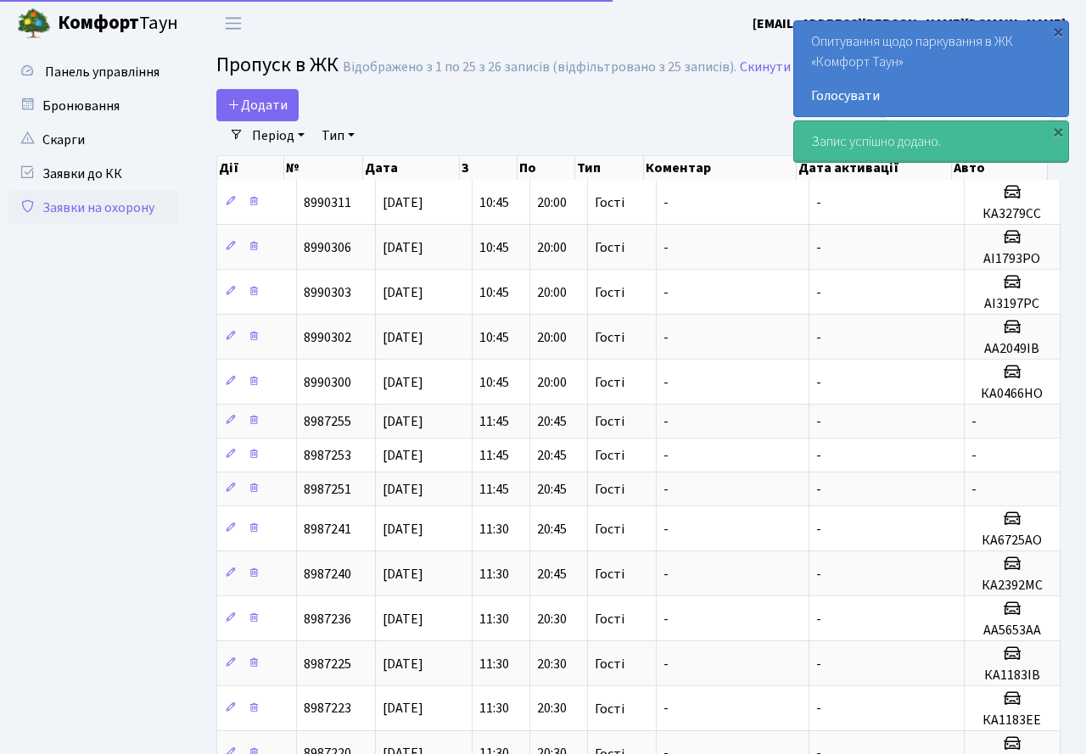
select select "25"
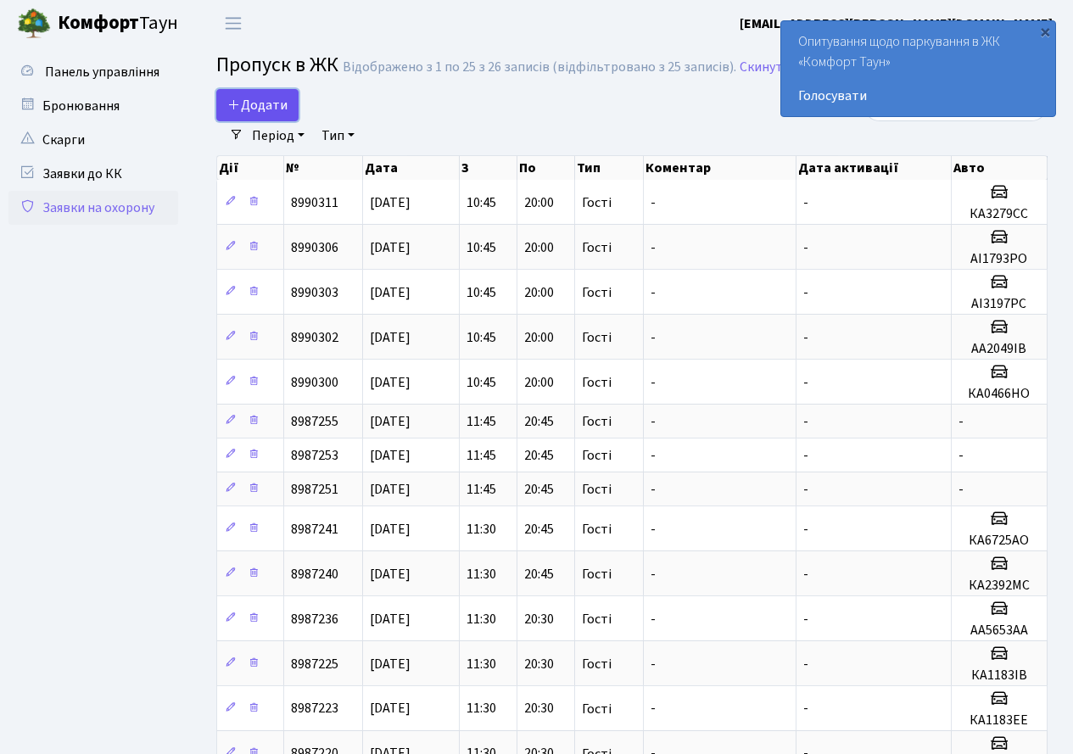
click at [261, 106] on span "Додати" at bounding box center [257, 105] width 60 height 19
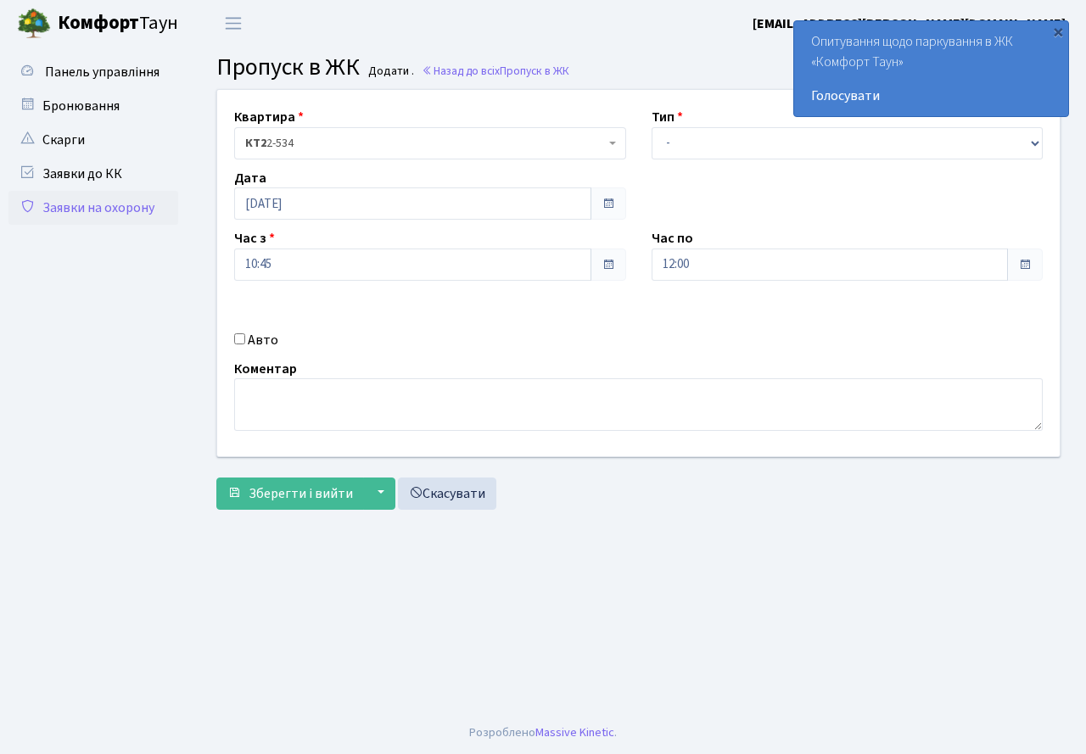
click at [737, 160] on div "Квартира <b>КТ2</b>&nbsp;&nbsp;&nbsp;2-534 КТ2 2-534 Тип - Доставка Таксі Гості…" at bounding box center [638, 273] width 868 height 367
drag, startPoint x: 697, startPoint y: 148, endPoint x: 700, endPoint y: 159, distance: 10.7
click at [700, 159] on select "- Доставка Таксі Гості Сервіс" at bounding box center [848, 143] width 392 height 32
select select "3"
click at [652, 127] on select "- Доставка Таксі Гості Сервіс" at bounding box center [848, 143] width 392 height 32
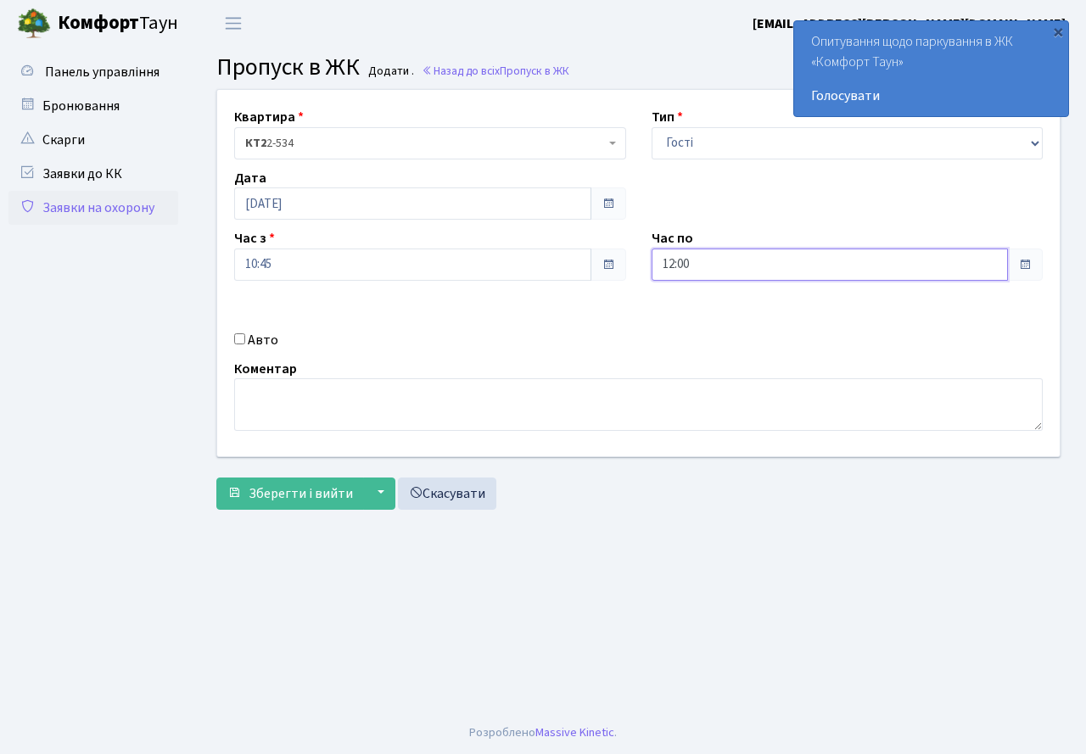
drag, startPoint x: 698, startPoint y: 257, endPoint x: 697, endPoint y: 278, distance: 21.3
click at [698, 261] on input "12:00" at bounding box center [830, 265] width 357 height 32
click at [692, 309] on icon at bounding box center [698, 323] width 46 height 46
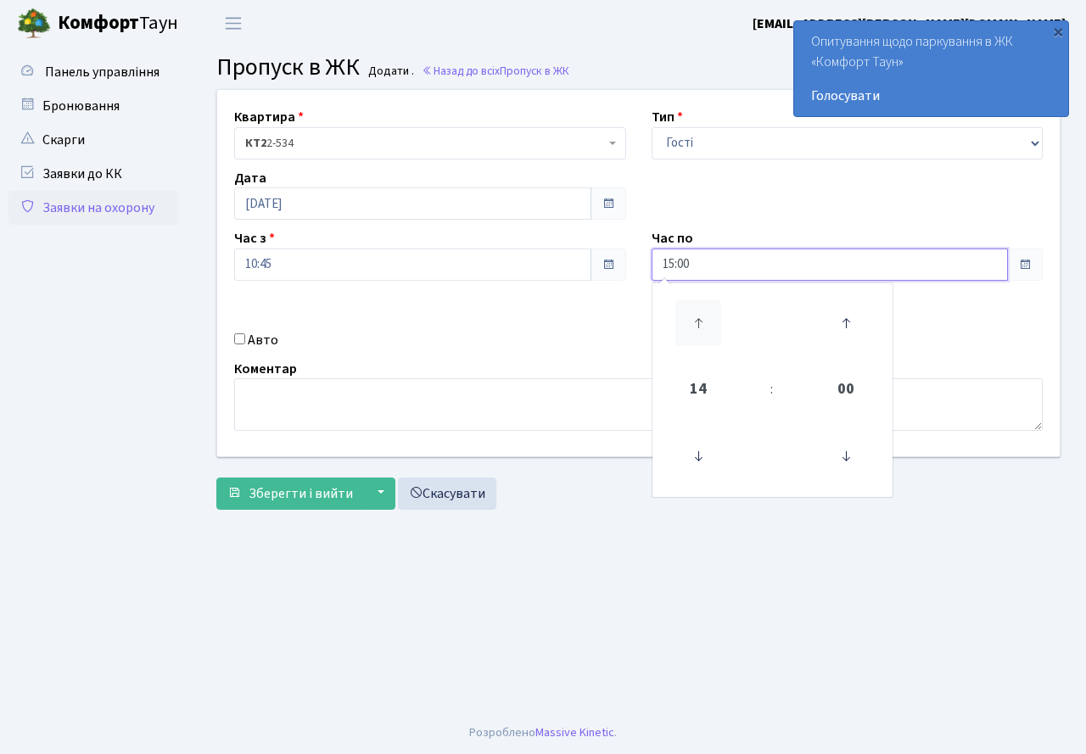
click at [692, 309] on icon at bounding box center [698, 323] width 46 height 46
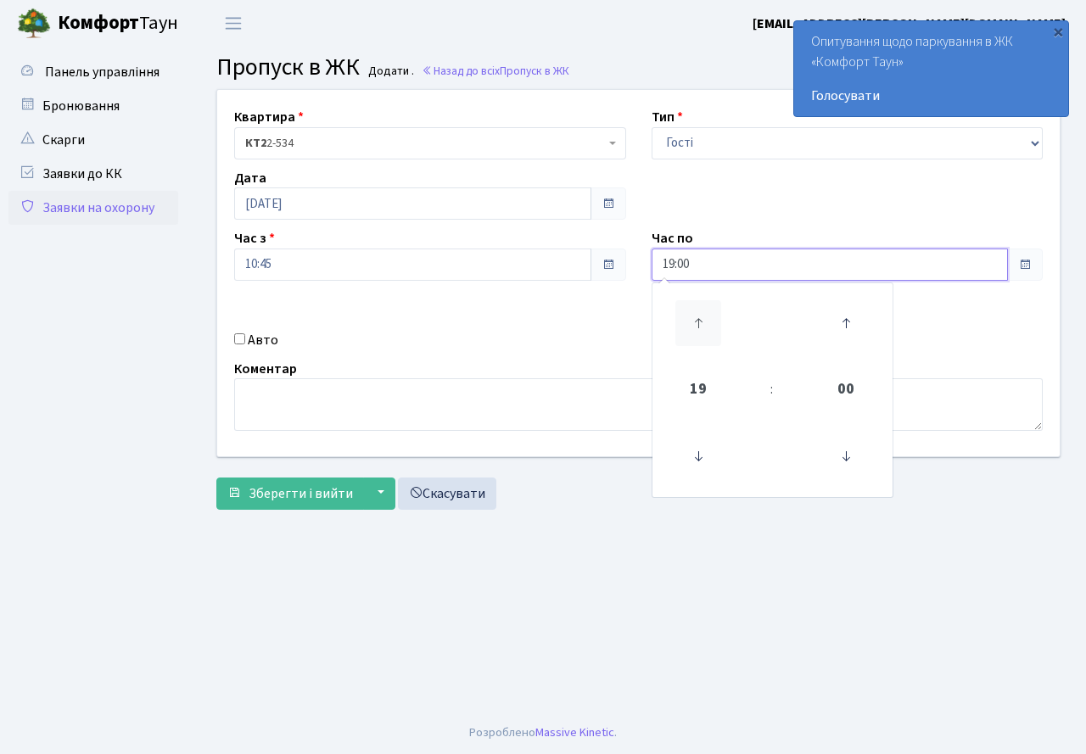
type input "20:00"
drag, startPoint x: 582, startPoint y: 331, endPoint x: 344, endPoint y: 324, distance: 238.5
click at [543, 345] on div "Авто" at bounding box center [429, 339] width 417 height 20
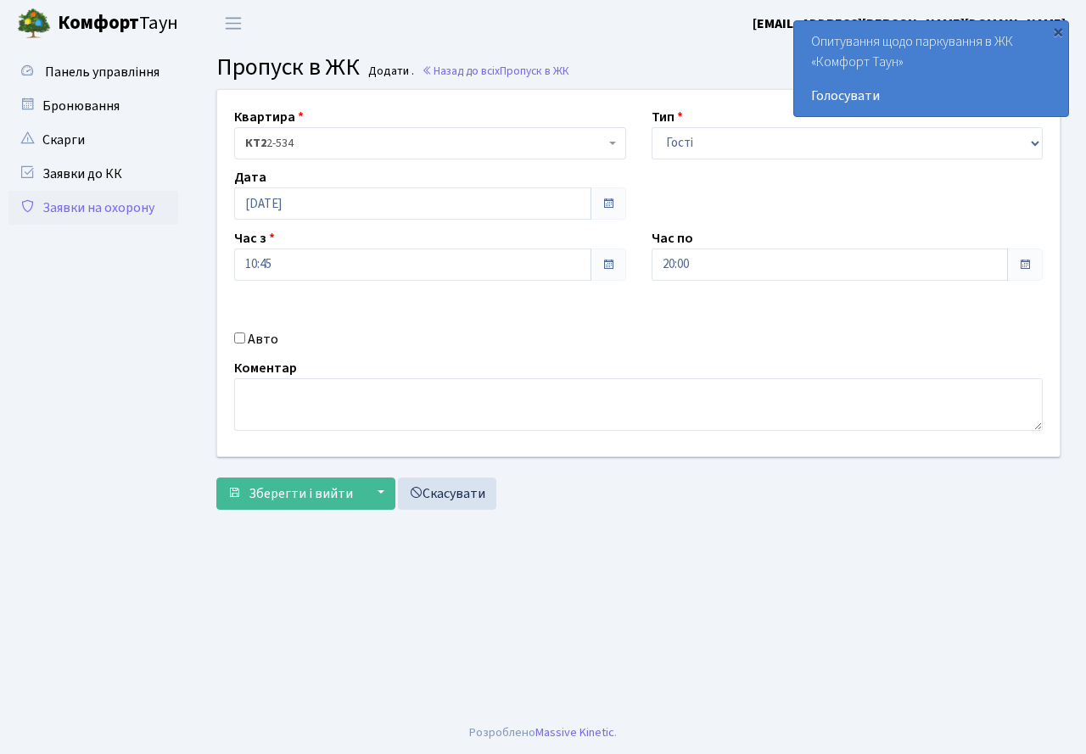
click at [241, 335] on input "Авто" at bounding box center [239, 338] width 11 height 11
checkbox input "true"
type input "АА5201ВВ"
click at [300, 496] on span "Зберегти і вийти" at bounding box center [301, 494] width 104 height 19
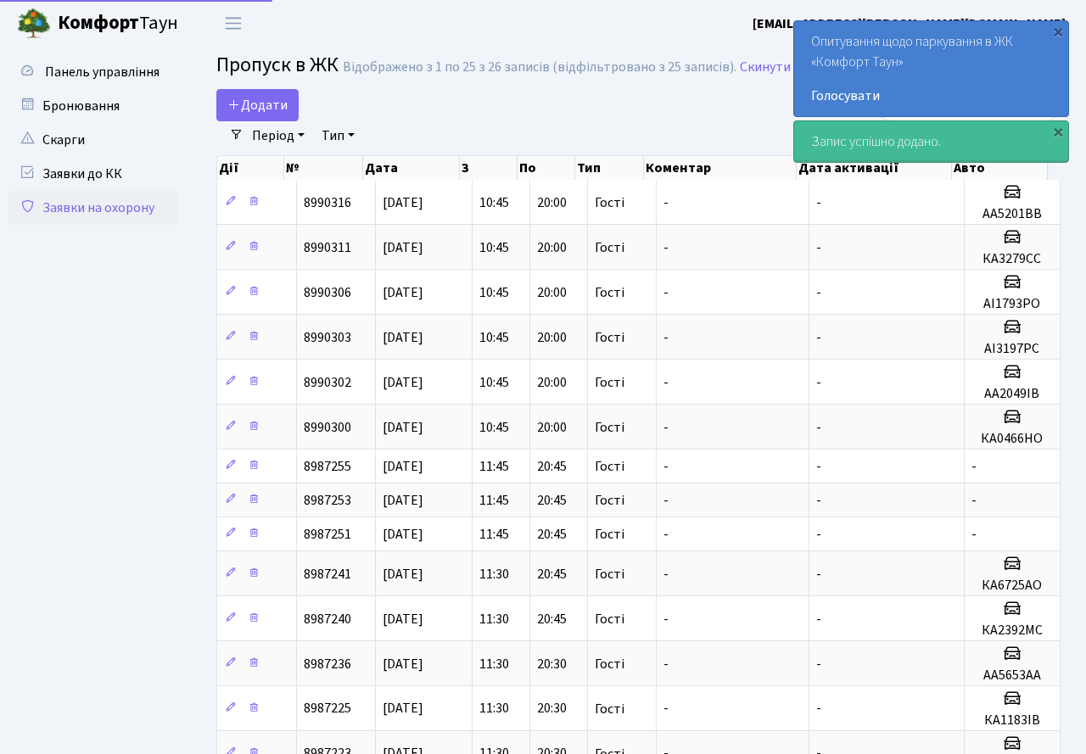
select select "25"
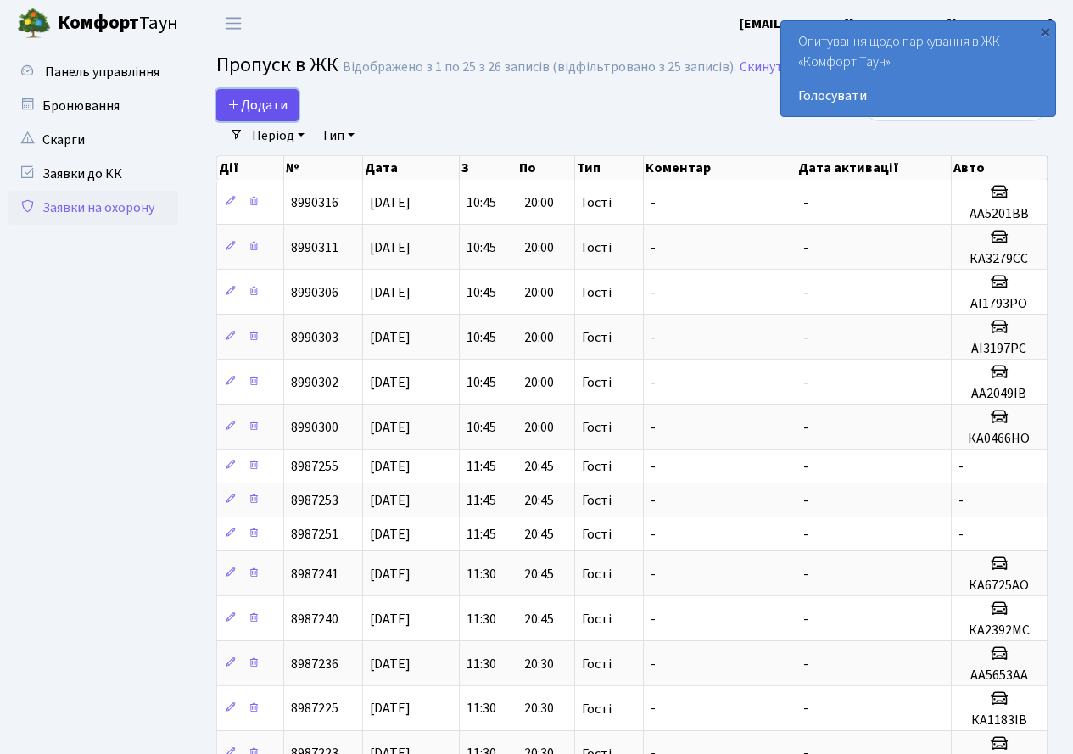
click at [260, 109] on span "Додати" at bounding box center [257, 105] width 60 height 19
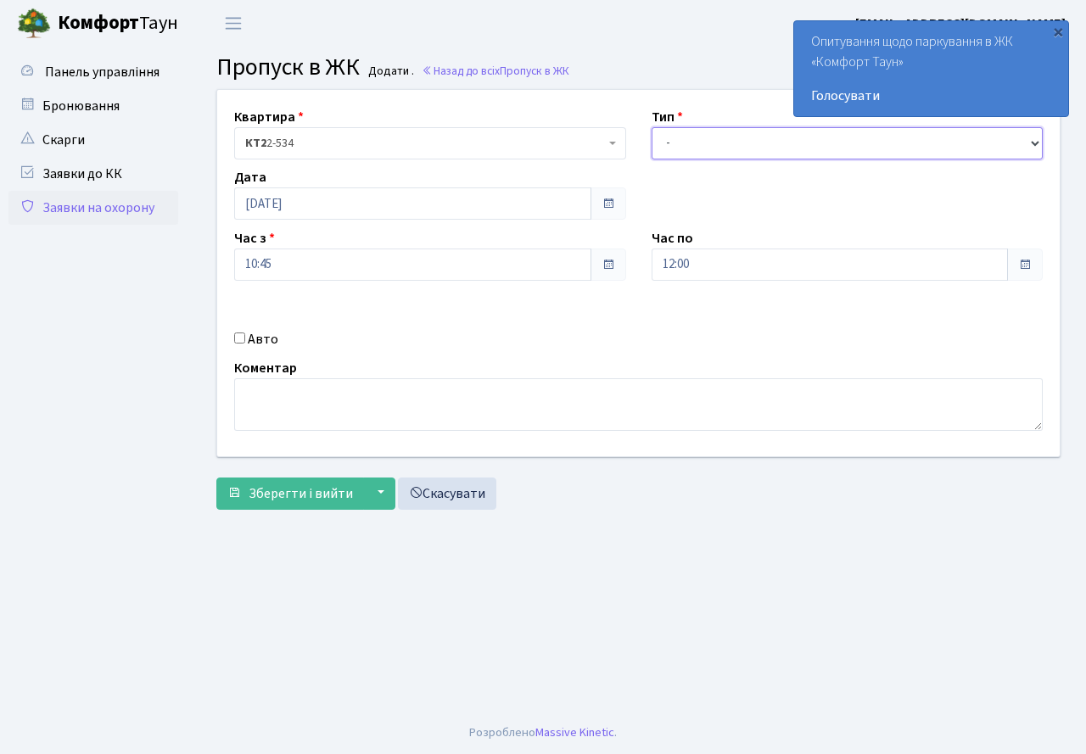
drag, startPoint x: 724, startPoint y: 142, endPoint x: 714, endPoint y: 158, distance: 19.1
click at [723, 143] on select "- Доставка Таксі Гості Сервіс" at bounding box center [848, 143] width 392 height 32
select select "3"
click at [652, 127] on select "- Доставка Таксі Гості Сервіс" at bounding box center [848, 143] width 392 height 32
click at [709, 277] on input "12:00" at bounding box center [830, 265] width 357 height 32
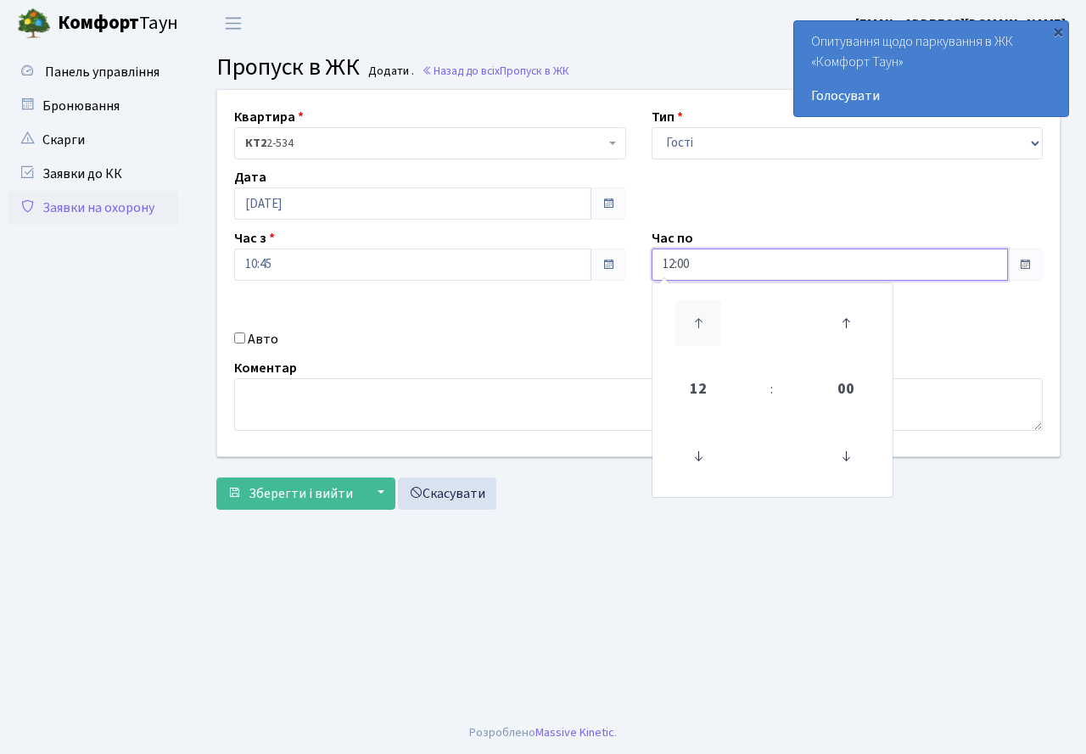
click at [697, 312] on icon at bounding box center [698, 323] width 46 height 46
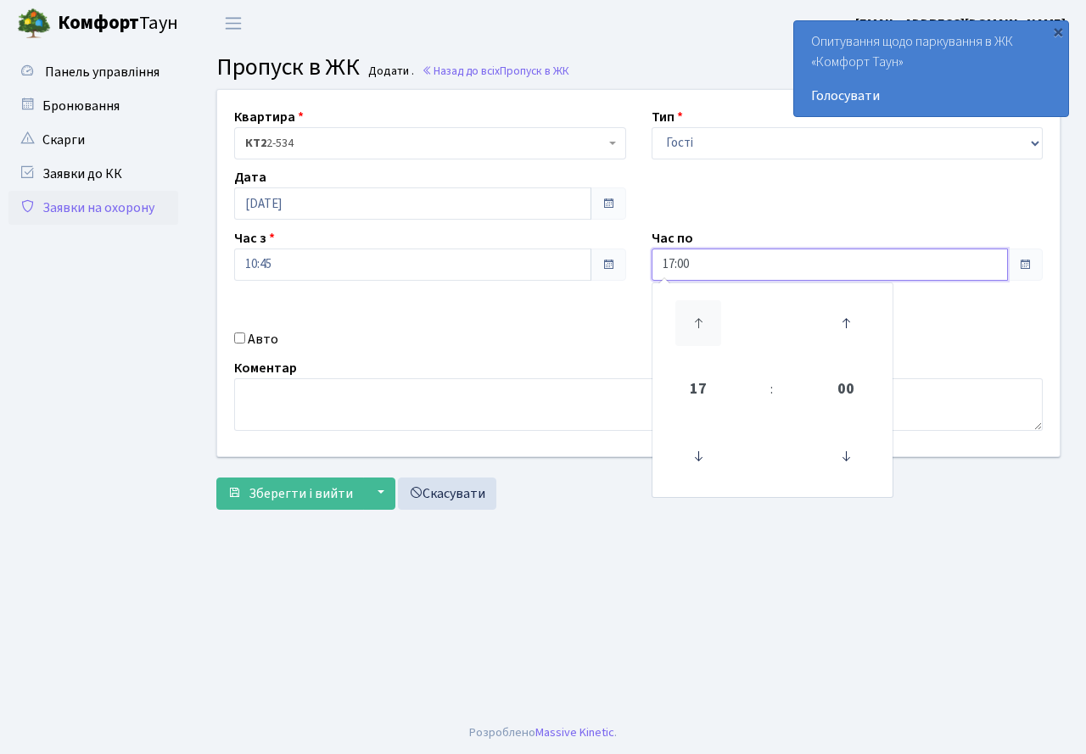
click at [697, 312] on icon at bounding box center [698, 323] width 46 height 46
click at [708, 458] on icon at bounding box center [698, 457] width 46 height 46
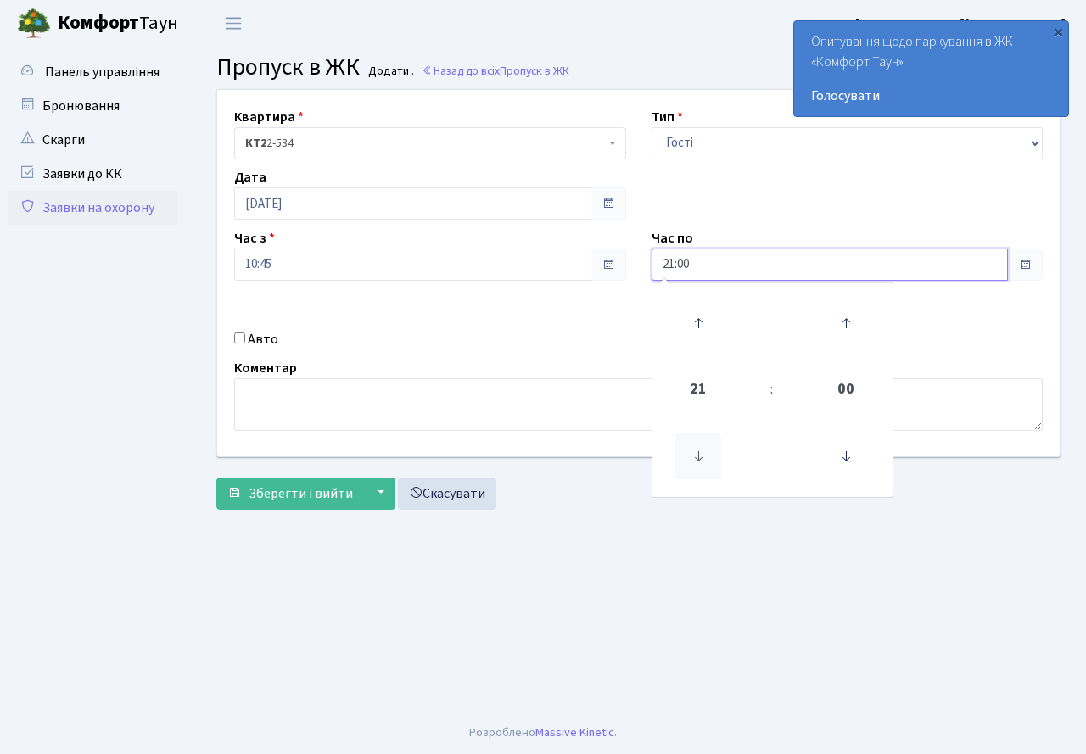
type input "20:00"
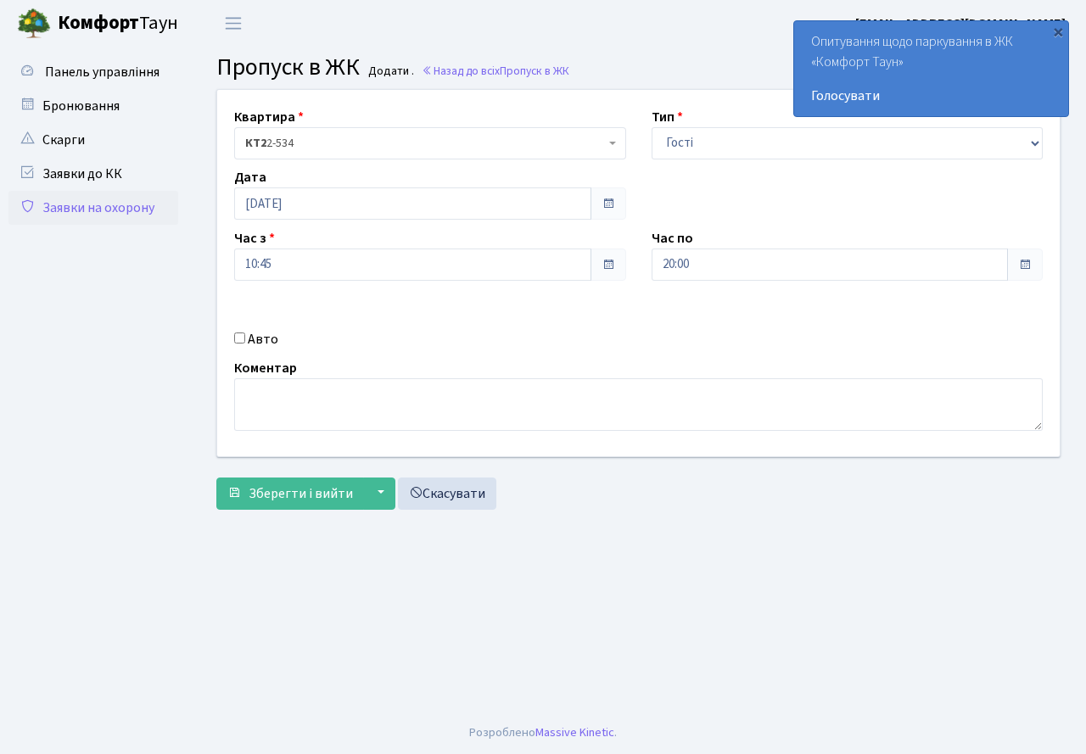
click at [574, 358] on div "Коментар" at bounding box center [638, 394] width 834 height 73
click at [238, 339] on input "Авто" at bounding box center [239, 338] width 11 height 11
checkbox input "true"
type input "ВІ8226ЕВ"
click at [313, 490] on span "Зберегти і вийти" at bounding box center [301, 494] width 104 height 19
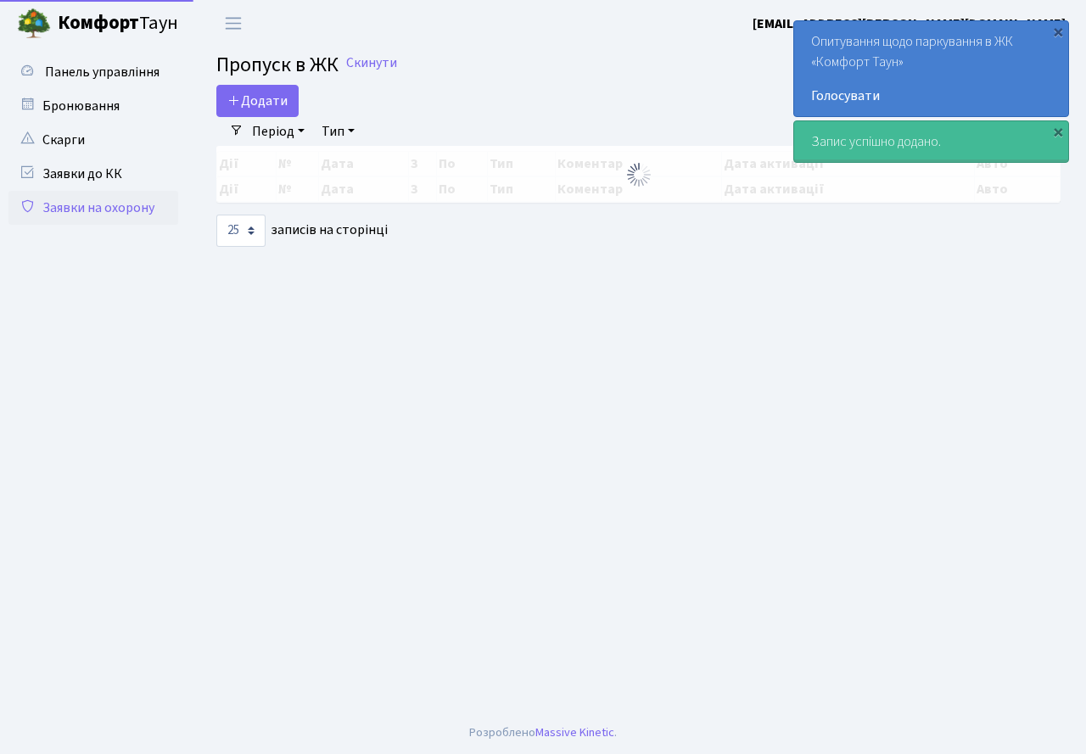
select select "25"
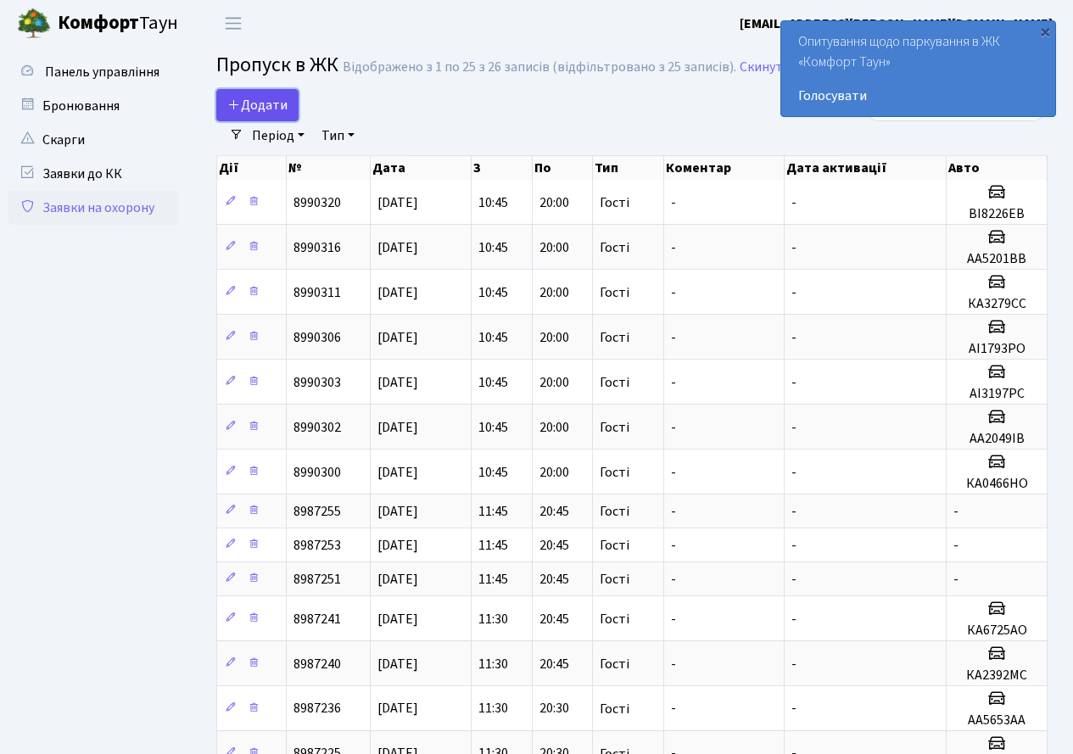
click at [251, 101] on span "Додати" at bounding box center [257, 105] width 60 height 19
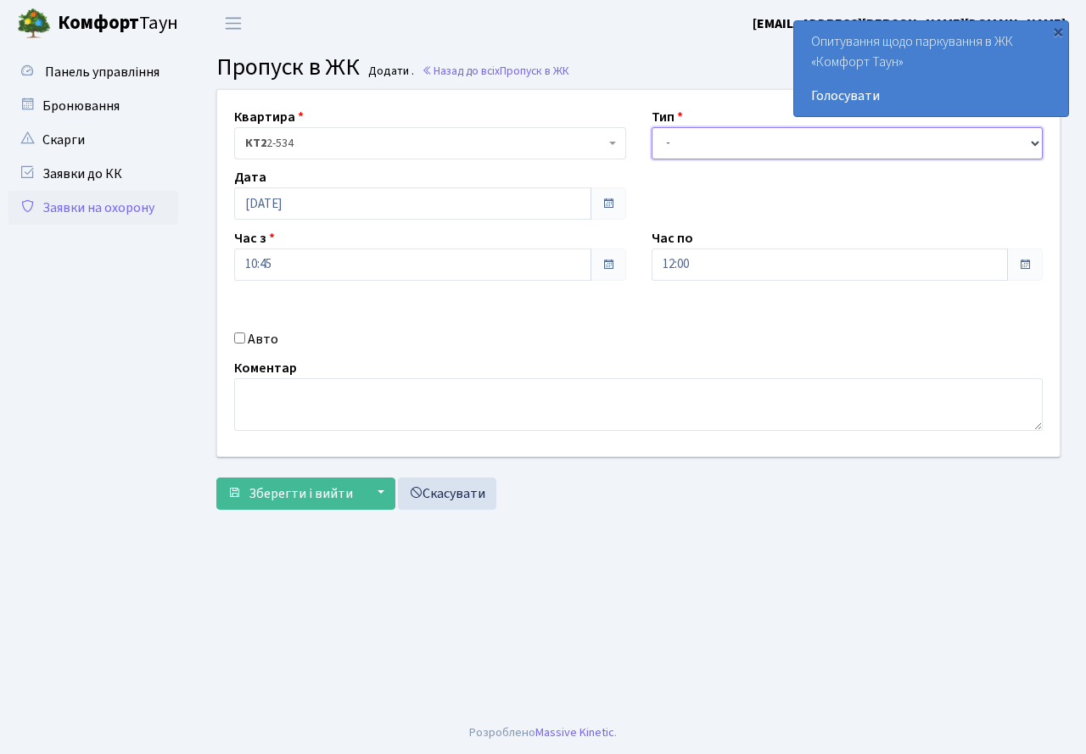
click at [687, 148] on select "- Доставка Таксі Гості Сервіс" at bounding box center [848, 143] width 392 height 32
select select "3"
click at [652, 127] on select "- Доставка Таксі Гості Сервіс" at bounding box center [848, 143] width 392 height 32
click at [717, 271] on input "12:00" at bounding box center [830, 265] width 357 height 32
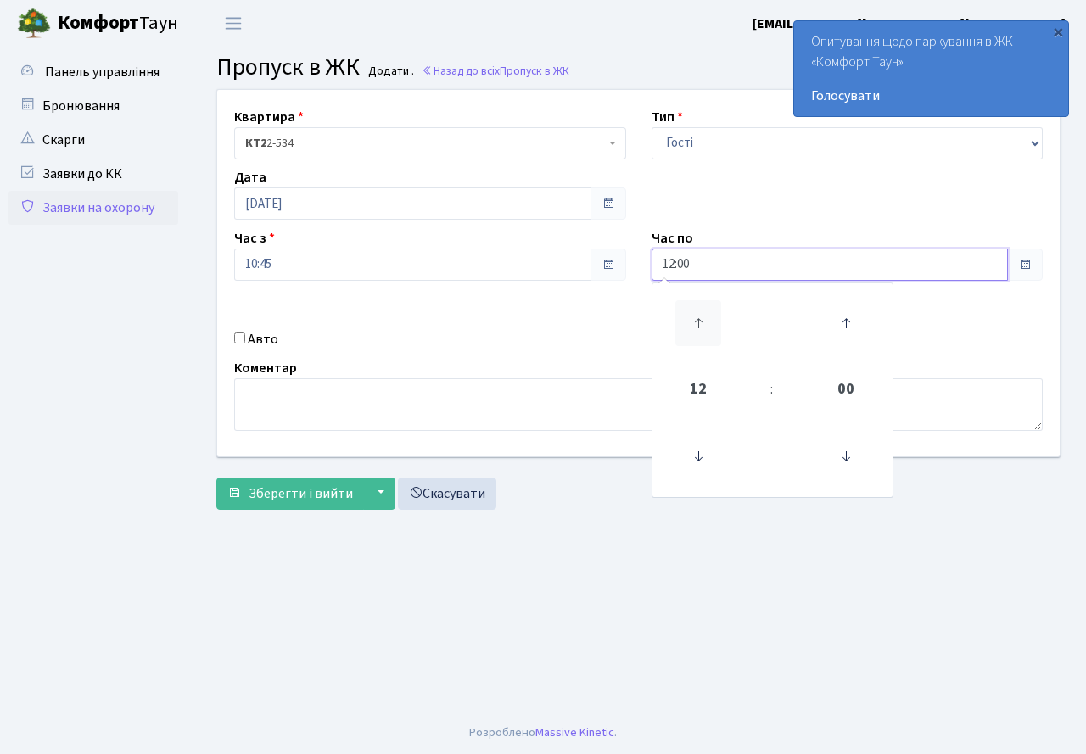
click at [694, 321] on icon at bounding box center [698, 323] width 46 height 46
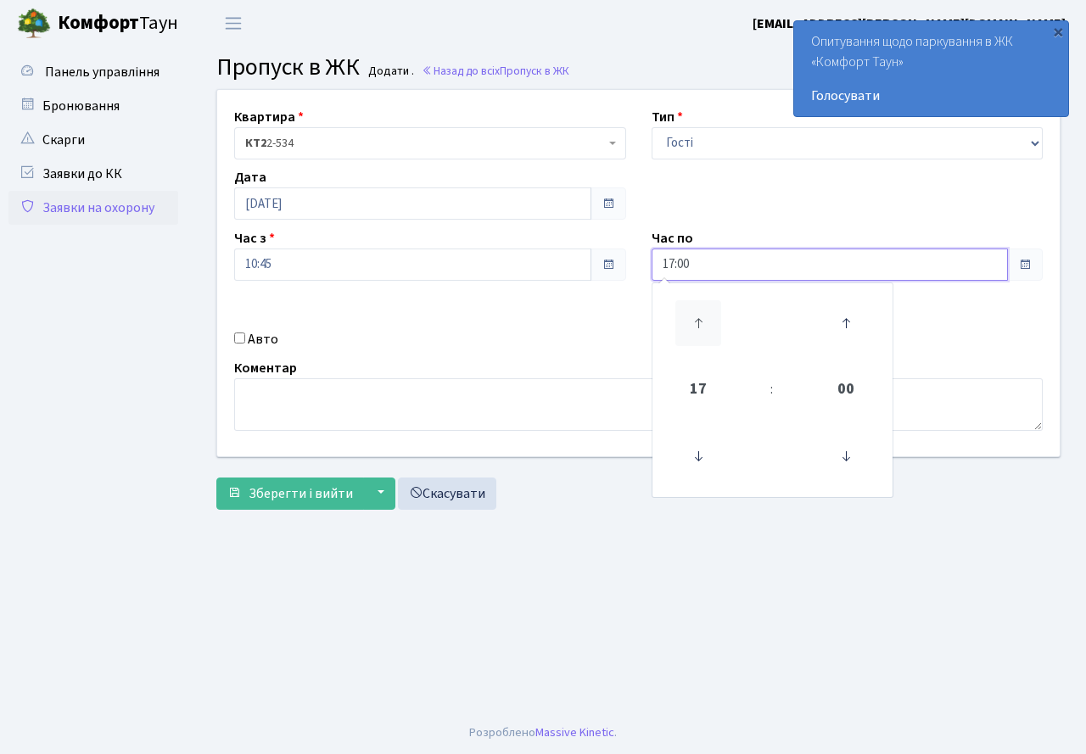
click at [694, 321] on icon at bounding box center [698, 323] width 46 height 46
click at [694, 319] on icon at bounding box center [698, 323] width 46 height 46
type input "20:00"
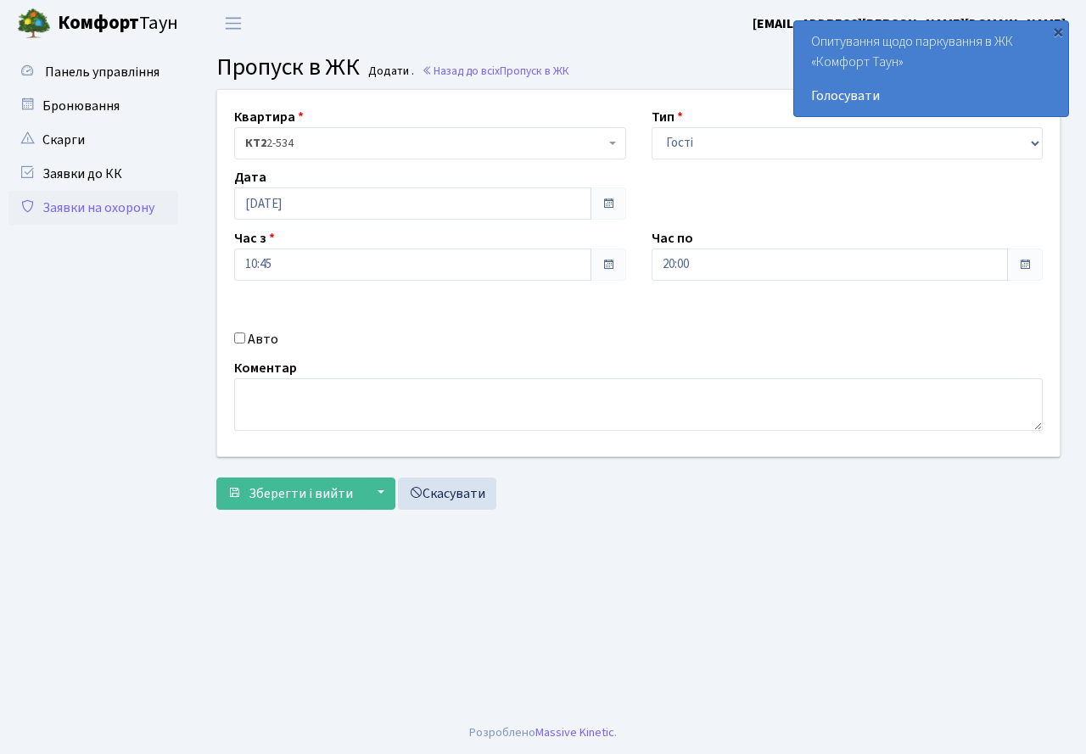
click at [430, 324] on div "Квартира <b>КТ2</b>&nbsp;&nbsp;&nbsp;2-534 КТ2 2-534 Тип - Доставка Таксі Гості…" at bounding box center [638, 273] width 868 height 367
click at [238, 335] on input "Авто" at bounding box center [239, 338] width 11 height 11
click at [238, 337] on input "Авто" at bounding box center [239, 338] width 11 height 11
checkbox input "false"
click at [280, 498] on span "Зберегти і вийти" at bounding box center [301, 494] width 104 height 19
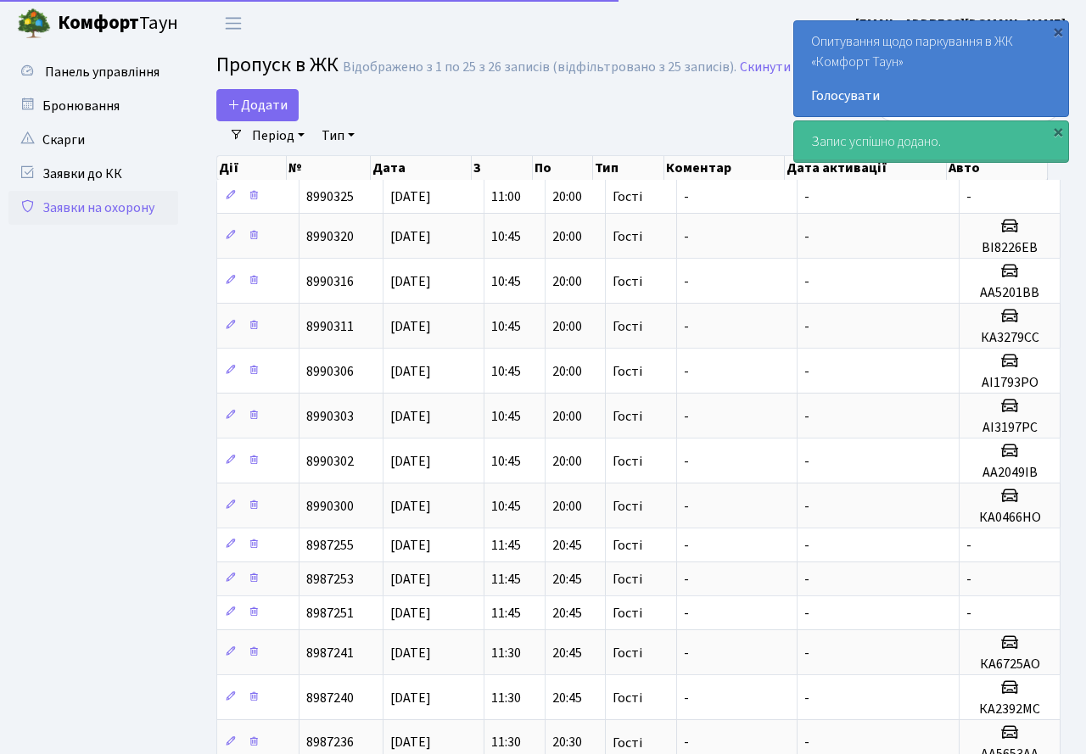
select select "25"
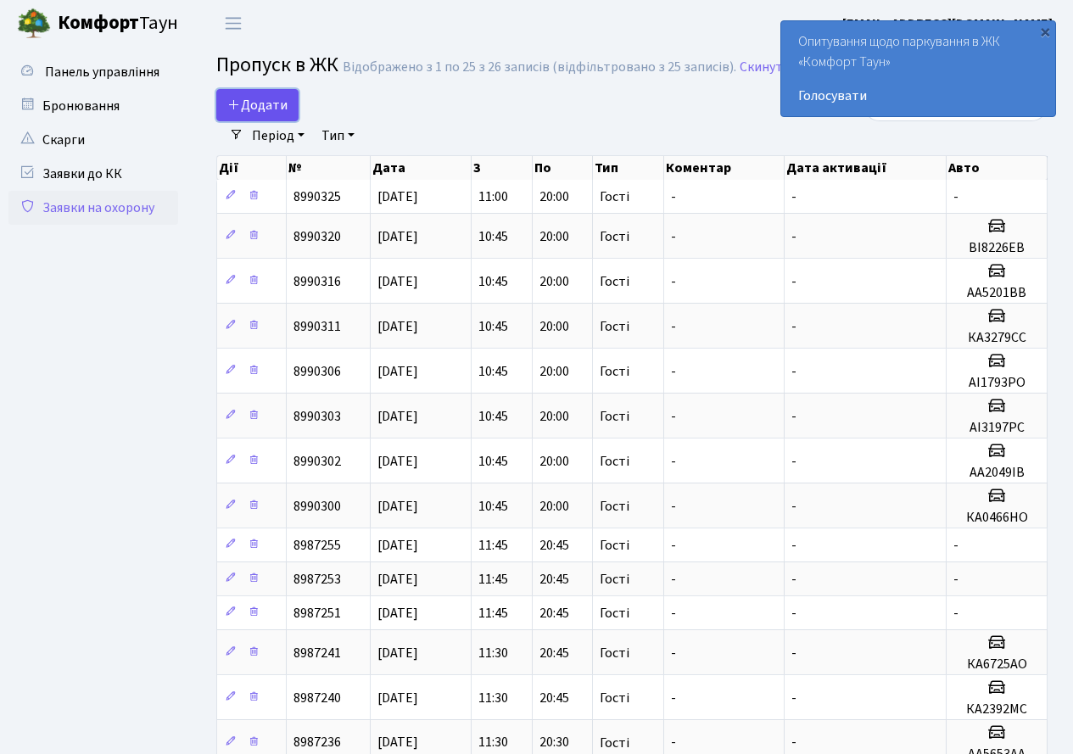
click at [272, 98] on span "Додати" at bounding box center [257, 105] width 60 height 19
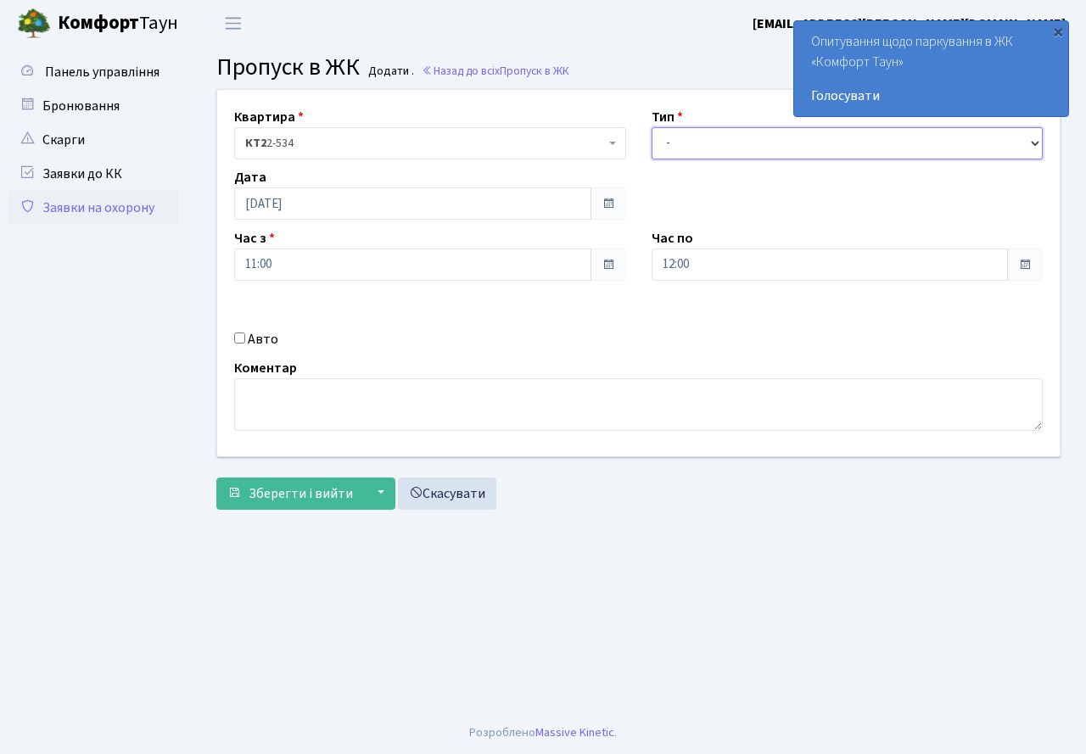
click at [708, 154] on select "- Доставка Таксі Гості Сервіс" at bounding box center [848, 143] width 392 height 32
select select "3"
click at [652, 127] on select "- Доставка Таксі Гості Сервіс" at bounding box center [848, 143] width 392 height 32
click at [702, 255] on input "12:00" at bounding box center [830, 265] width 357 height 32
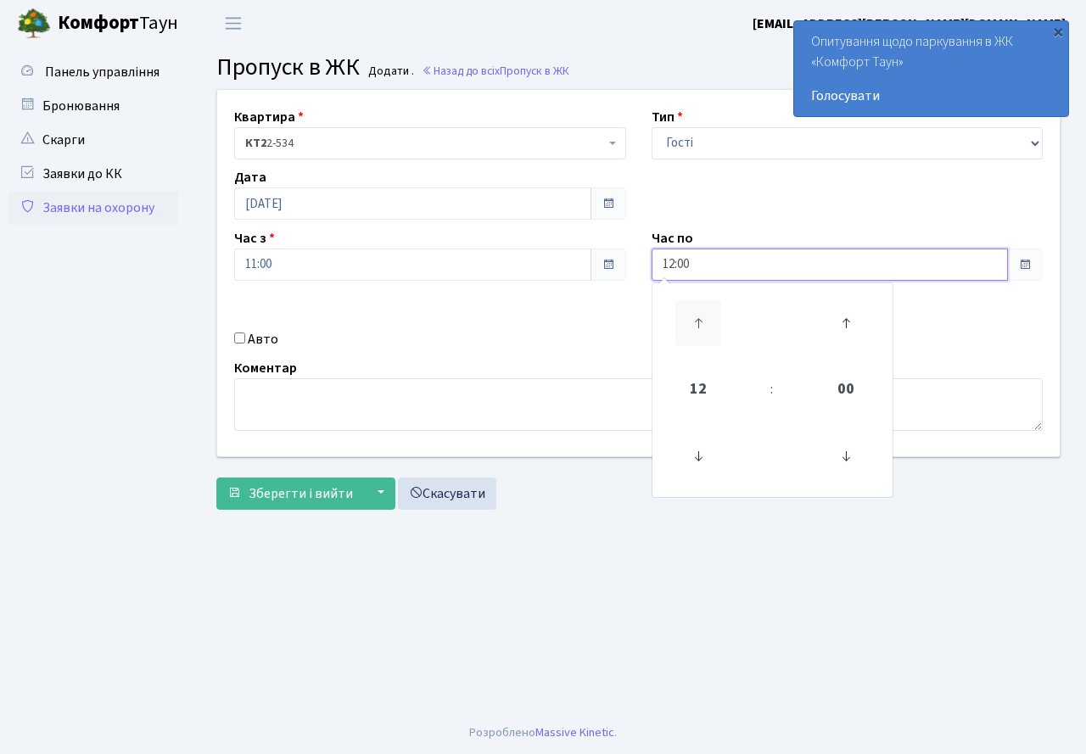
click at [691, 313] on icon at bounding box center [698, 323] width 46 height 46
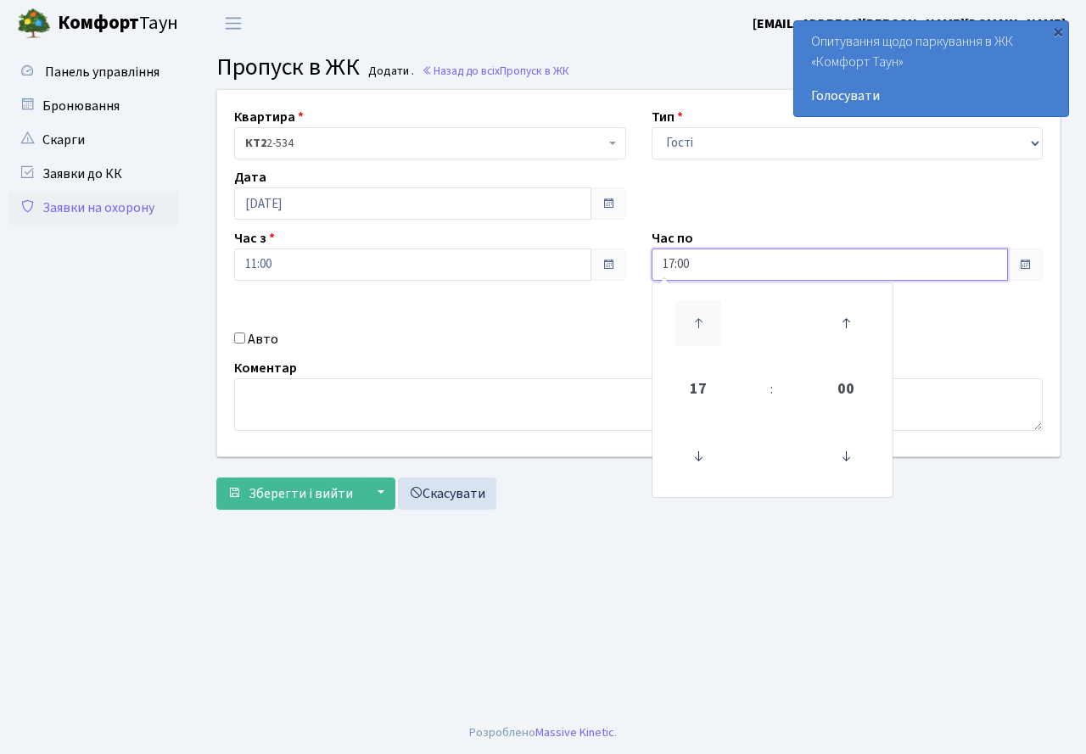
click at [691, 313] on icon at bounding box center [698, 323] width 46 height 46
type input "20:00"
drag, startPoint x: 573, startPoint y: 323, endPoint x: 486, endPoint y: 373, distance: 99.6
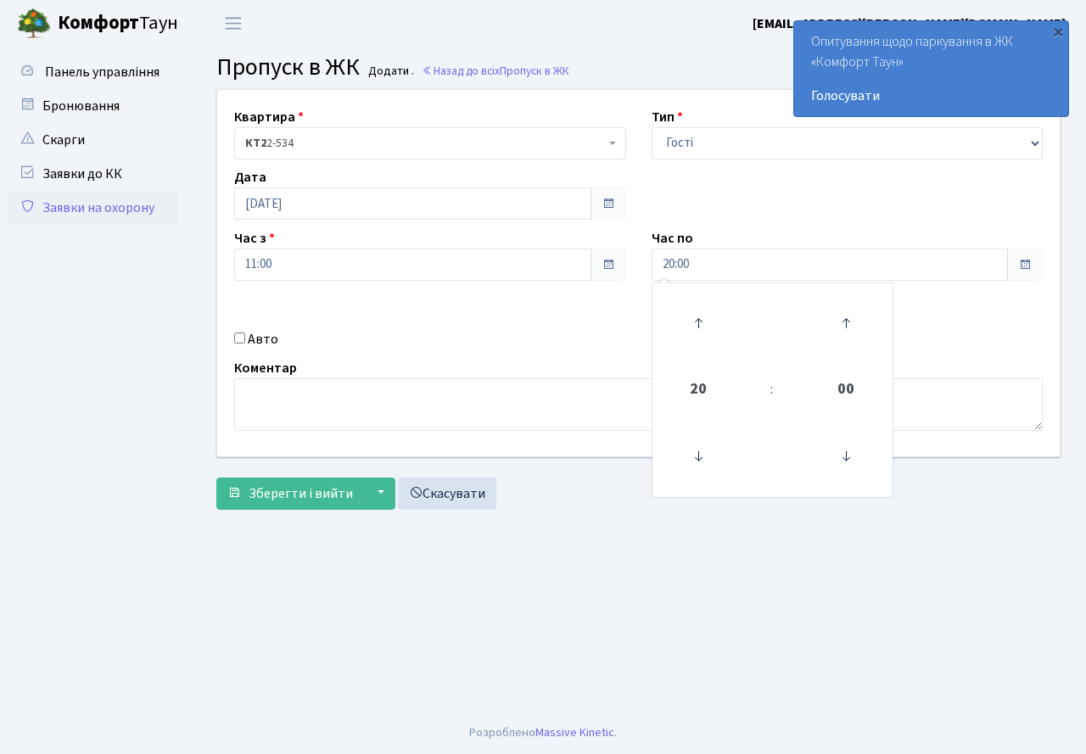
click at [564, 331] on div "Квартира <b>КТ2</b>&nbsp;&nbsp;&nbsp;2-534 КТ2 2-534 Тип - Доставка Таксі Гості…" at bounding box center [638, 273] width 868 height 367
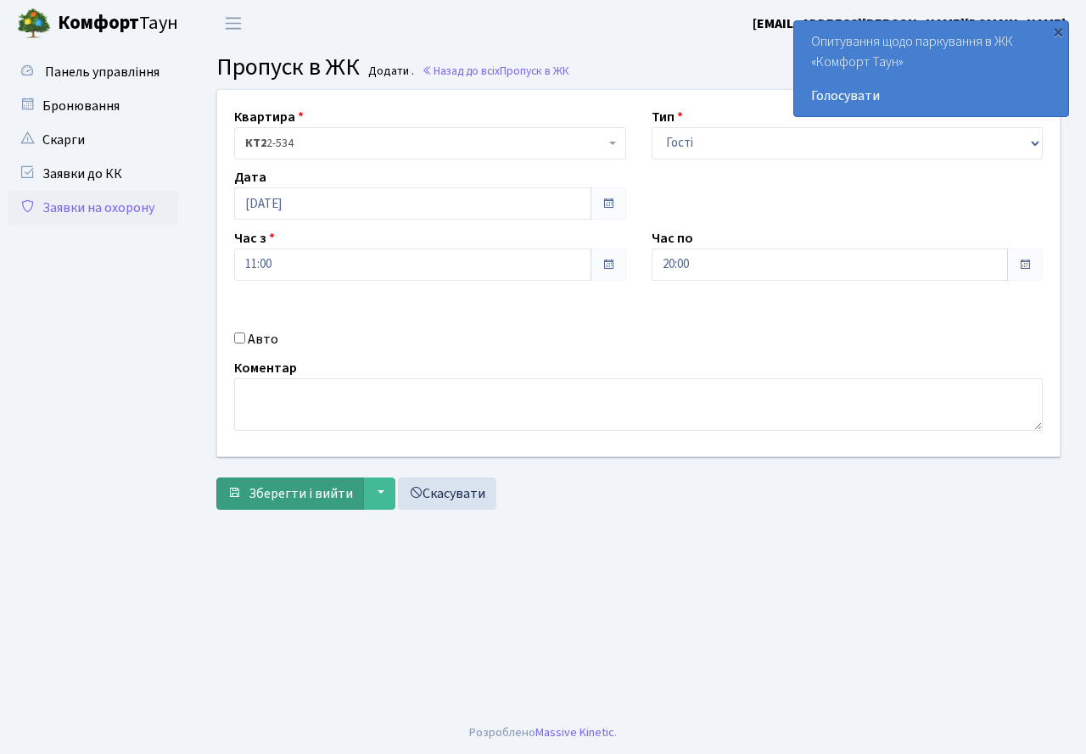
click at [286, 509] on div "Квартира <b>КТ2</b>&nbsp;&nbsp;&nbsp;2-534 КТ2 2-534 Тип - Доставка Таксі Гості…" at bounding box center [639, 303] width 870 height 429
click at [289, 493] on span "Зберегти і вийти" at bounding box center [301, 494] width 104 height 19
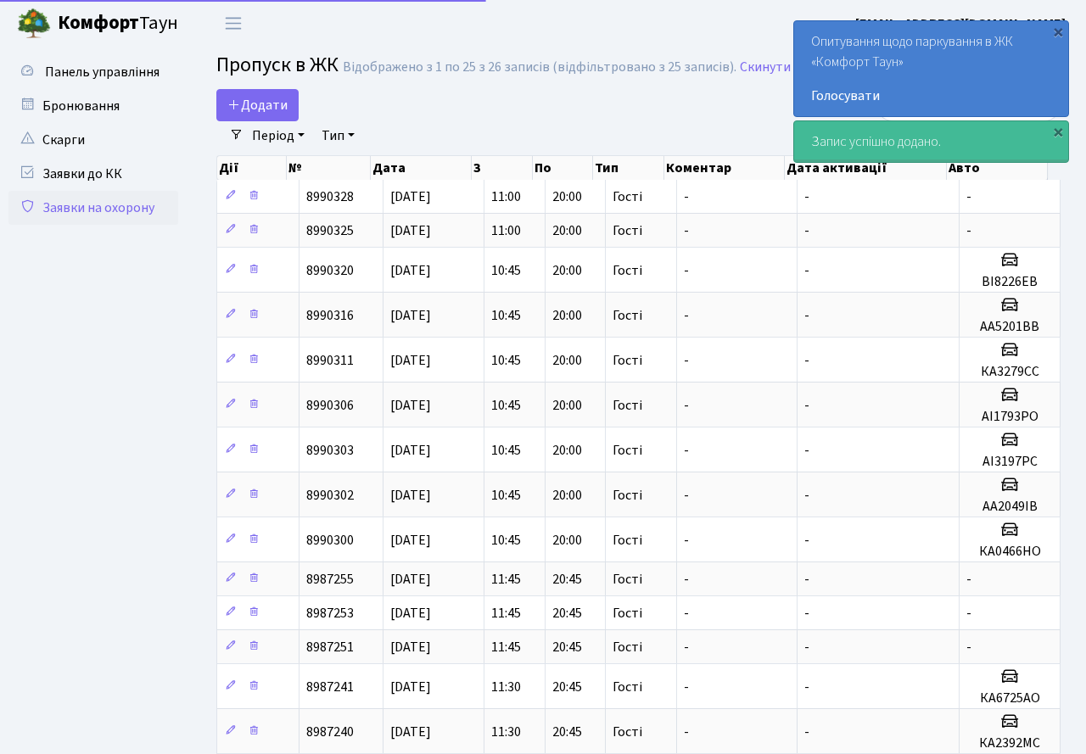
select select "25"
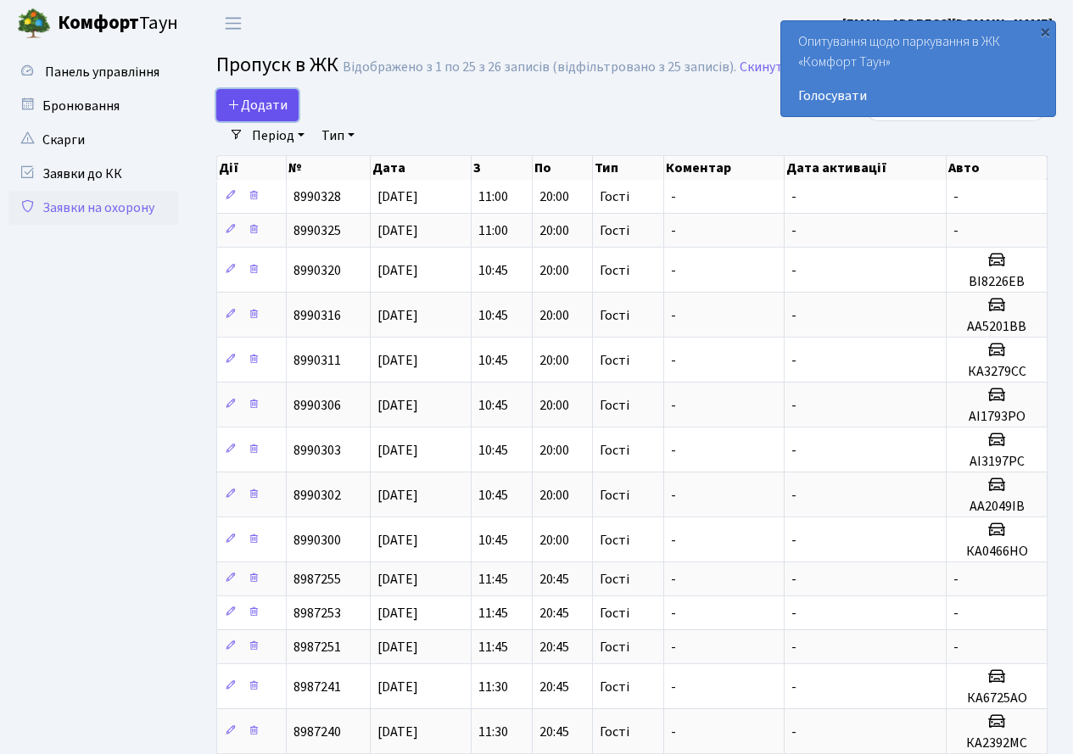
click at [260, 102] on span "Додати" at bounding box center [257, 105] width 60 height 19
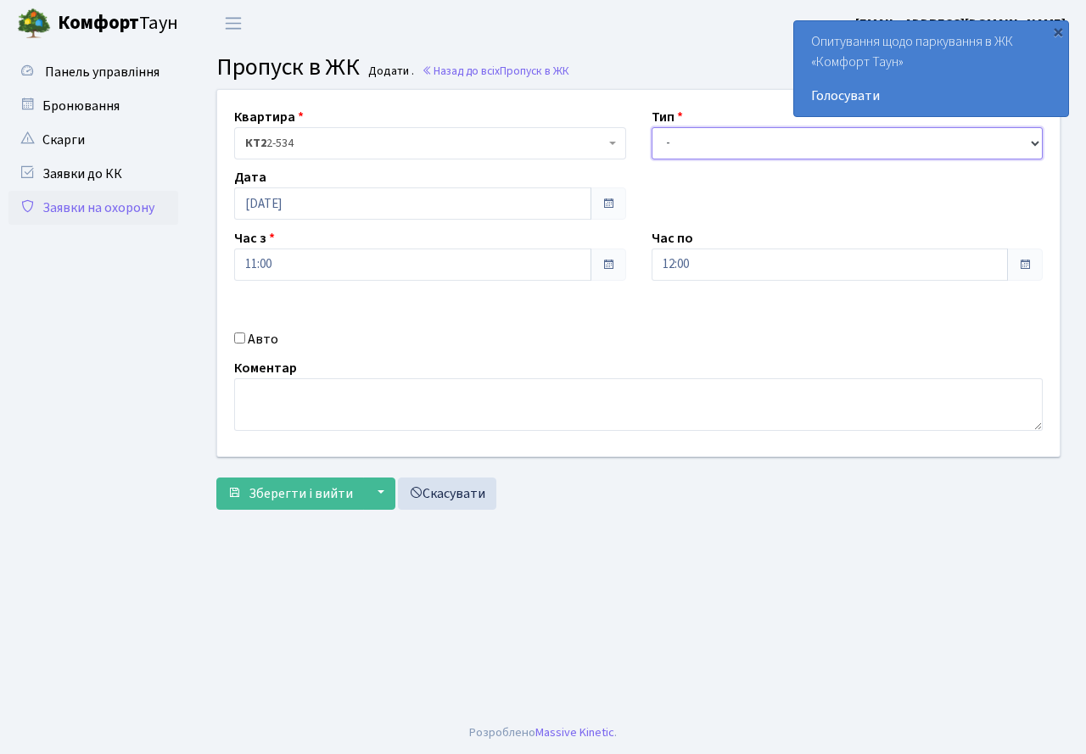
click at [737, 157] on select "- Доставка Таксі Гості Сервіс" at bounding box center [848, 143] width 392 height 32
select select "3"
click at [652, 127] on select "- Доставка Таксі Гості Сервіс" at bounding box center [848, 143] width 392 height 32
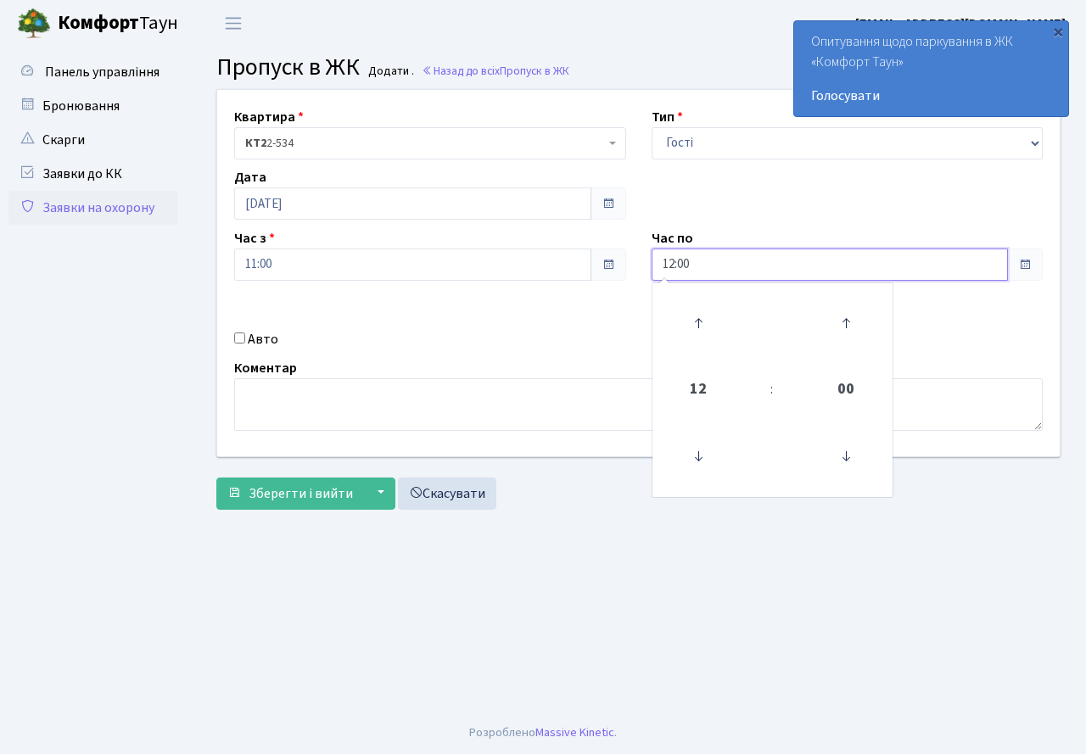
click at [712, 272] on input "12:00" at bounding box center [830, 265] width 357 height 32
click at [700, 330] on icon at bounding box center [698, 323] width 46 height 46
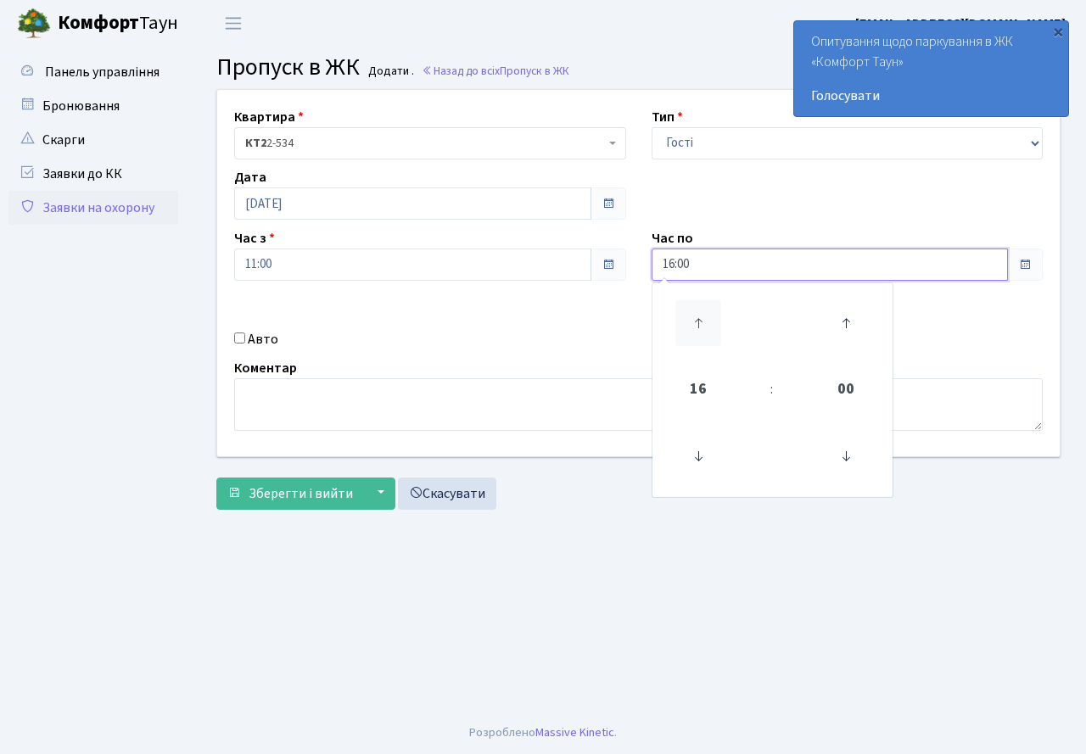
click at [700, 330] on icon at bounding box center [698, 323] width 46 height 46
type input "20:00"
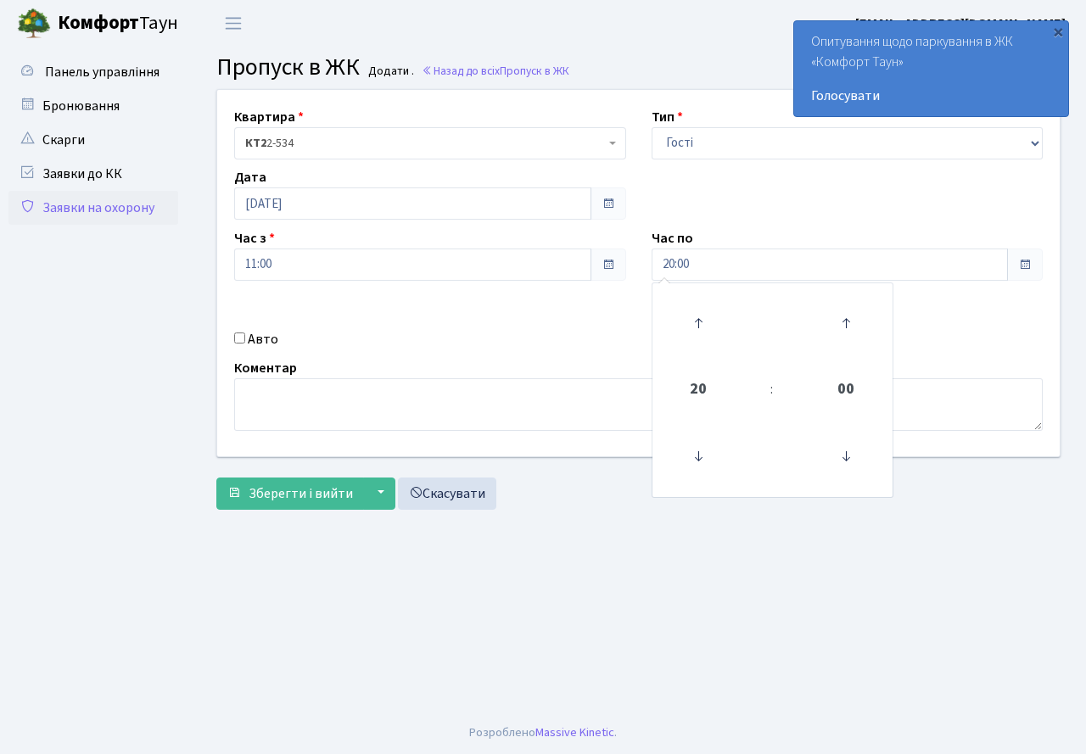
click at [496, 330] on div "Авто" at bounding box center [429, 339] width 417 height 20
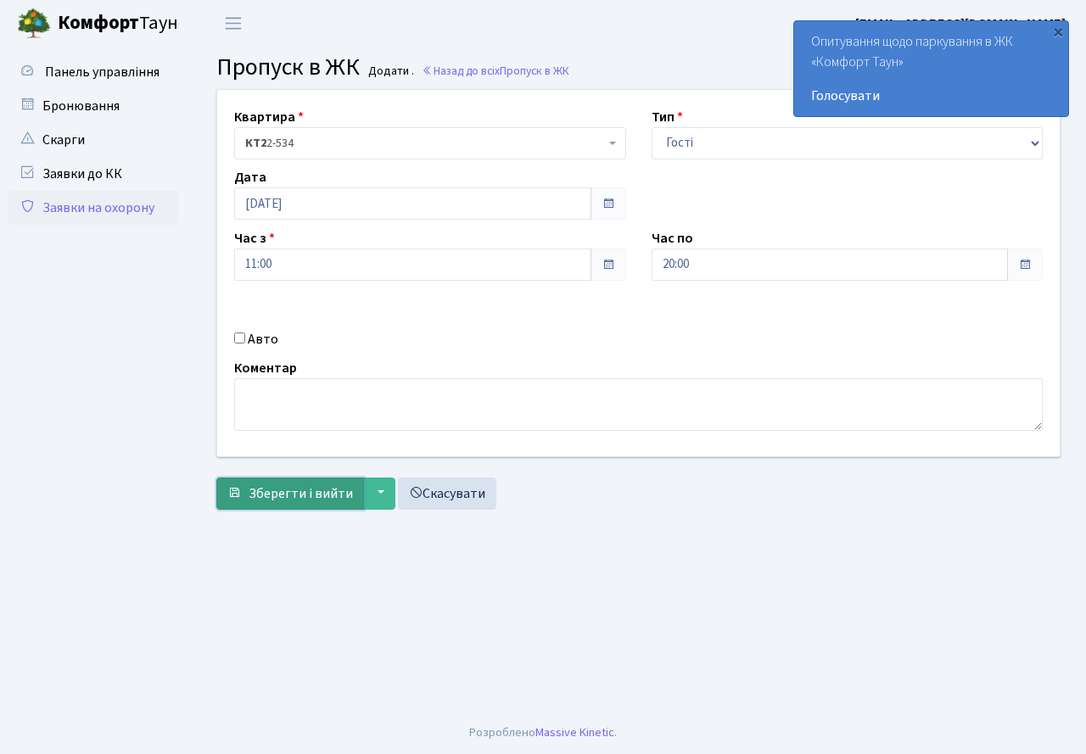
click at [317, 494] on span "Зберегти і вийти" at bounding box center [301, 494] width 104 height 19
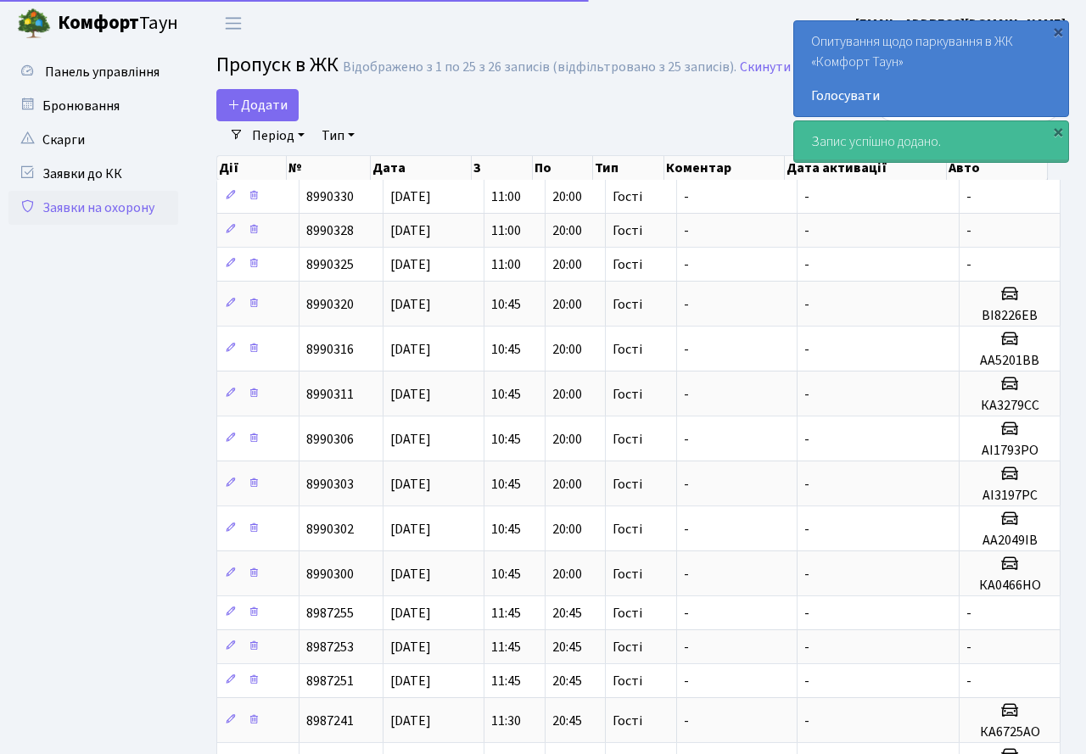
select select "25"
